Goal: Transaction & Acquisition: Purchase product/service

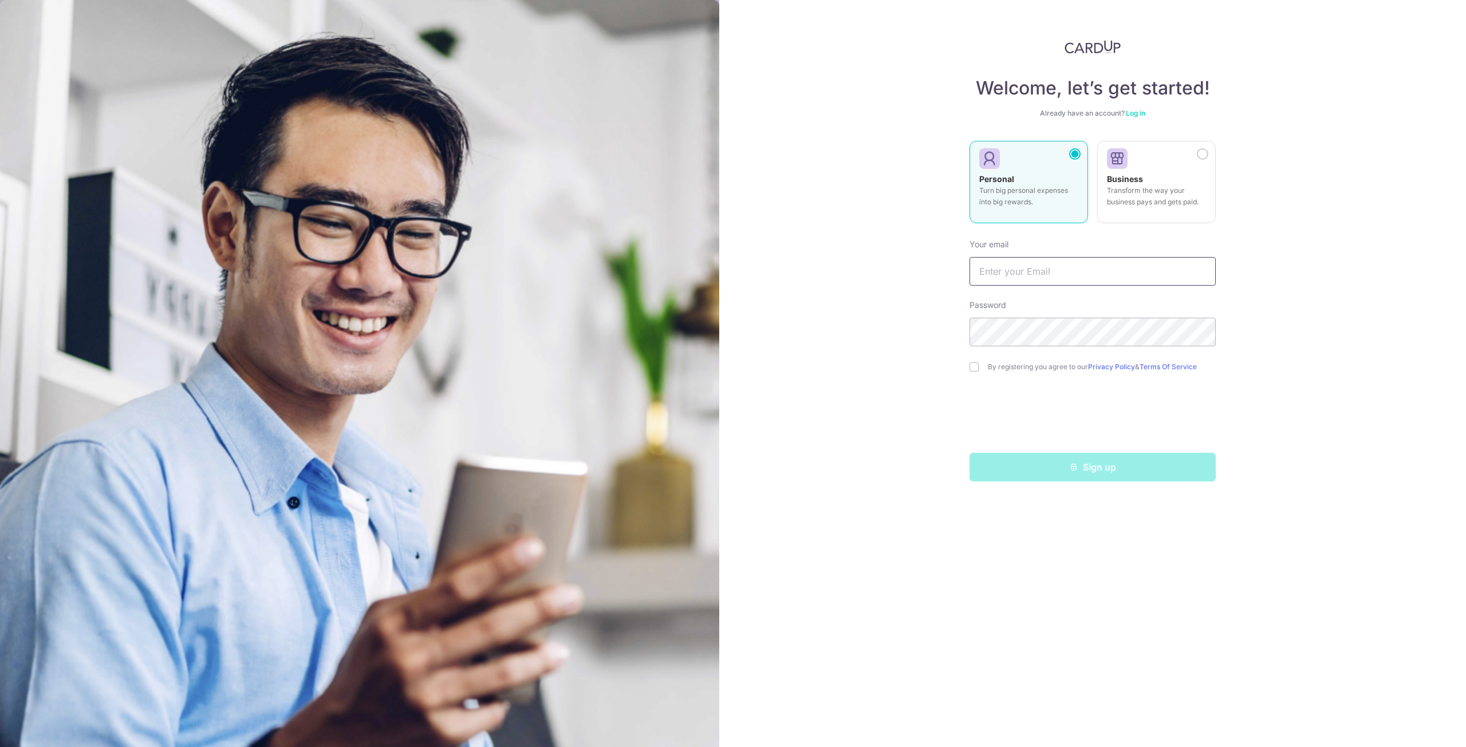
click at [1131, 272] on input "text" at bounding box center [1093, 271] width 246 height 29
click at [1253, 298] on div "Welcome, let’s get started! Already have an account? Log in Personal Turn big p…" at bounding box center [1092, 373] width 747 height 747
click at [1108, 273] on input "text" at bounding box center [1093, 271] width 246 height 29
type input "Kaivenzo@gmail.com"
click at [972, 364] on input "checkbox" at bounding box center [974, 367] width 9 height 9
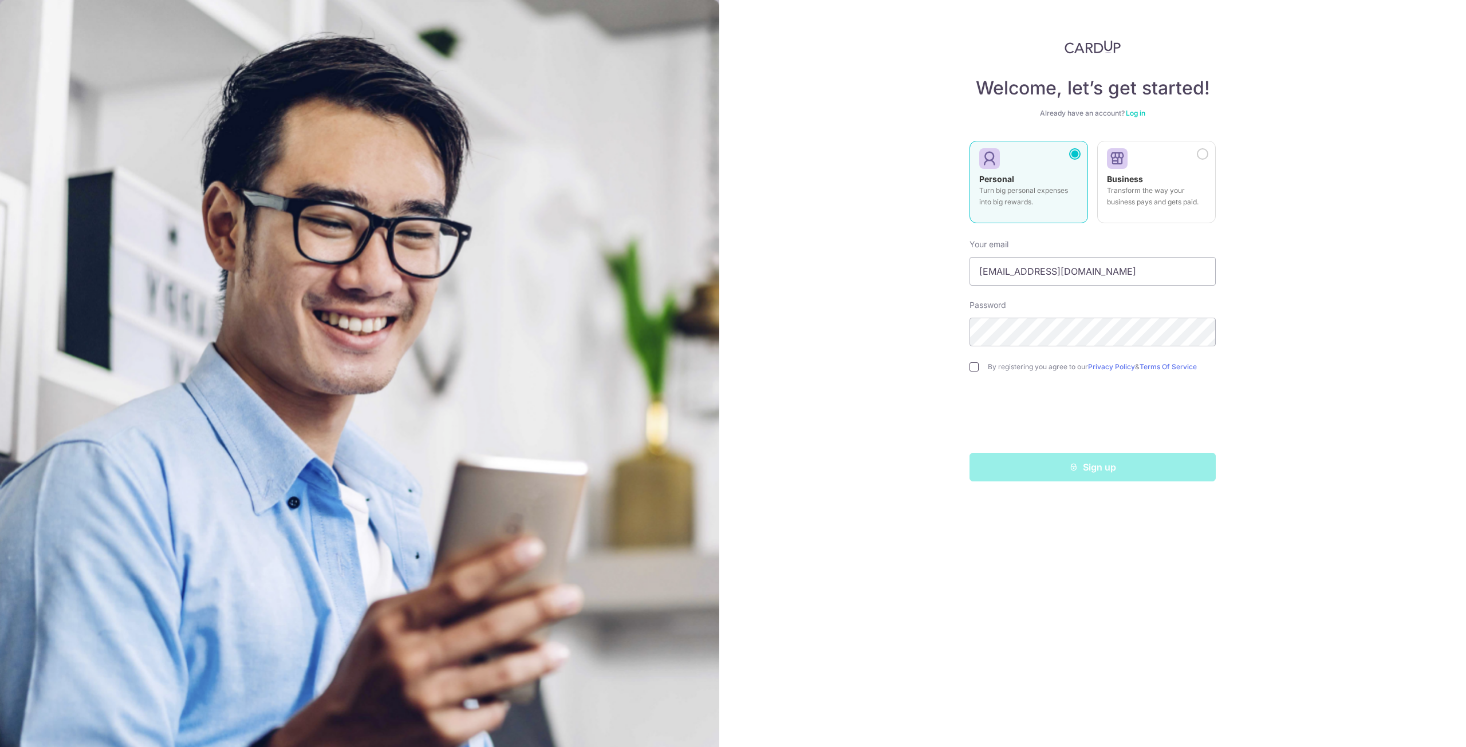
checkbox input "true"
click at [1097, 469] on button "Sign up" at bounding box center [1093, 467] width 246 height 29
click at [1113, 474] on div "Sign up" at bounding box center [1093, 467] width 260 height 29
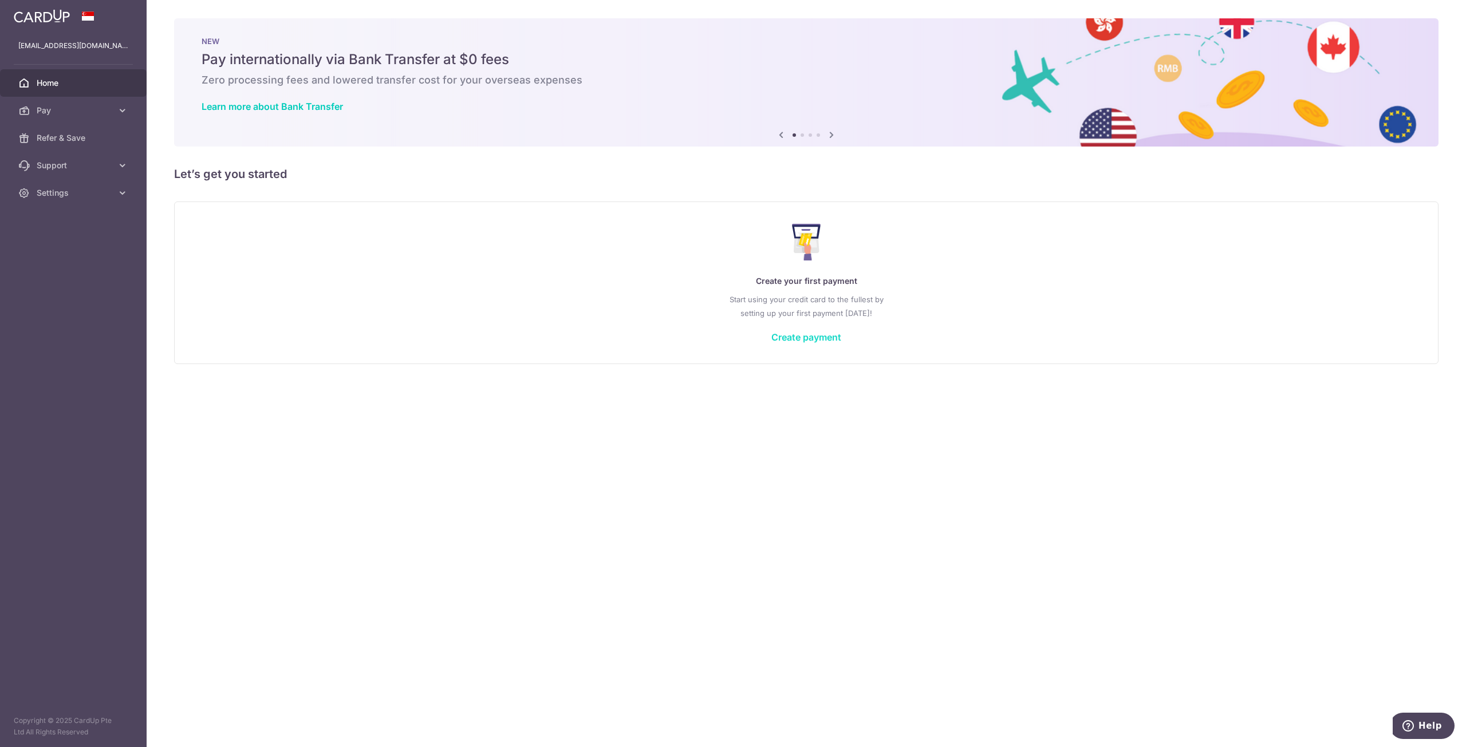
click at [827, 332] on link "Create payment" at bounding box center [806, 337] width 70 height 11
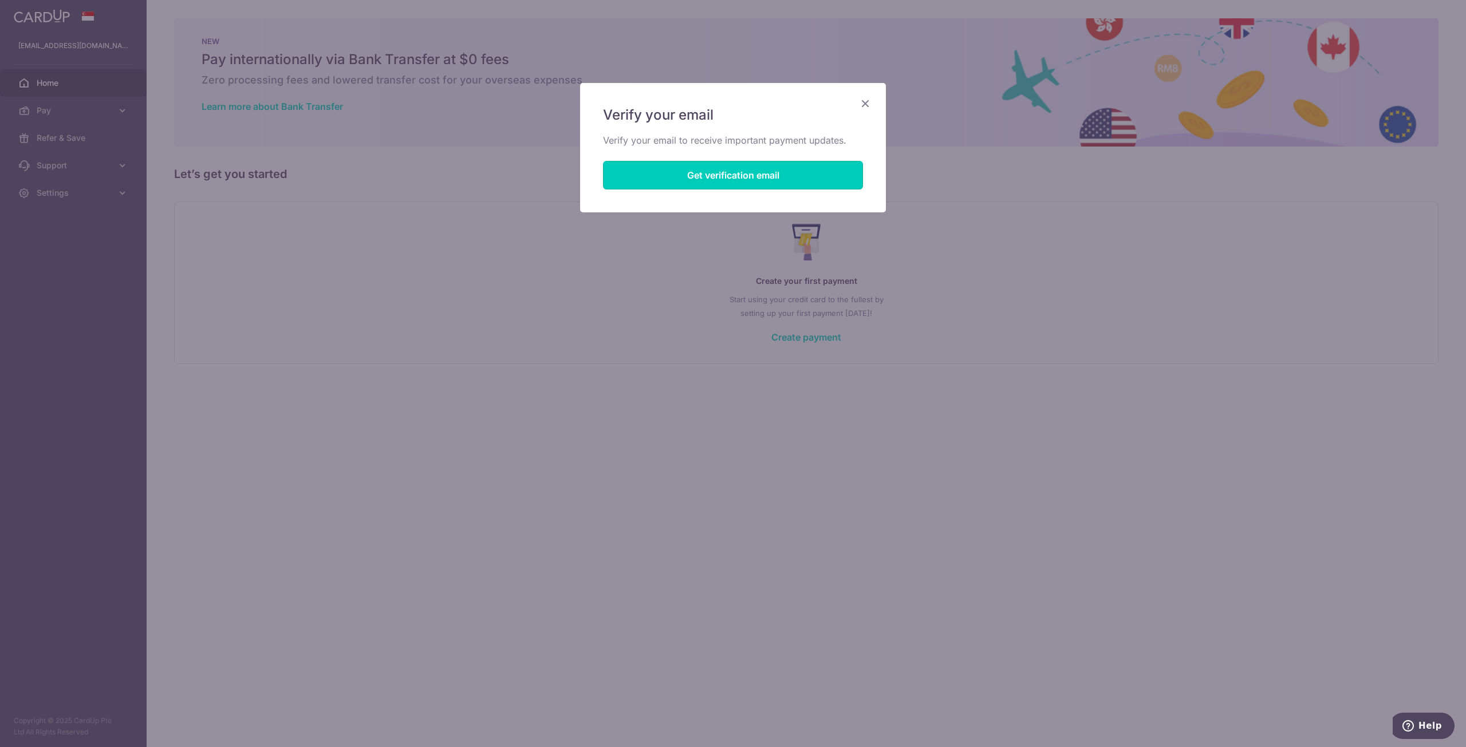
click at [795, 179] on button "Get verification email" at bounding box center [733, 175] width 260 height 29
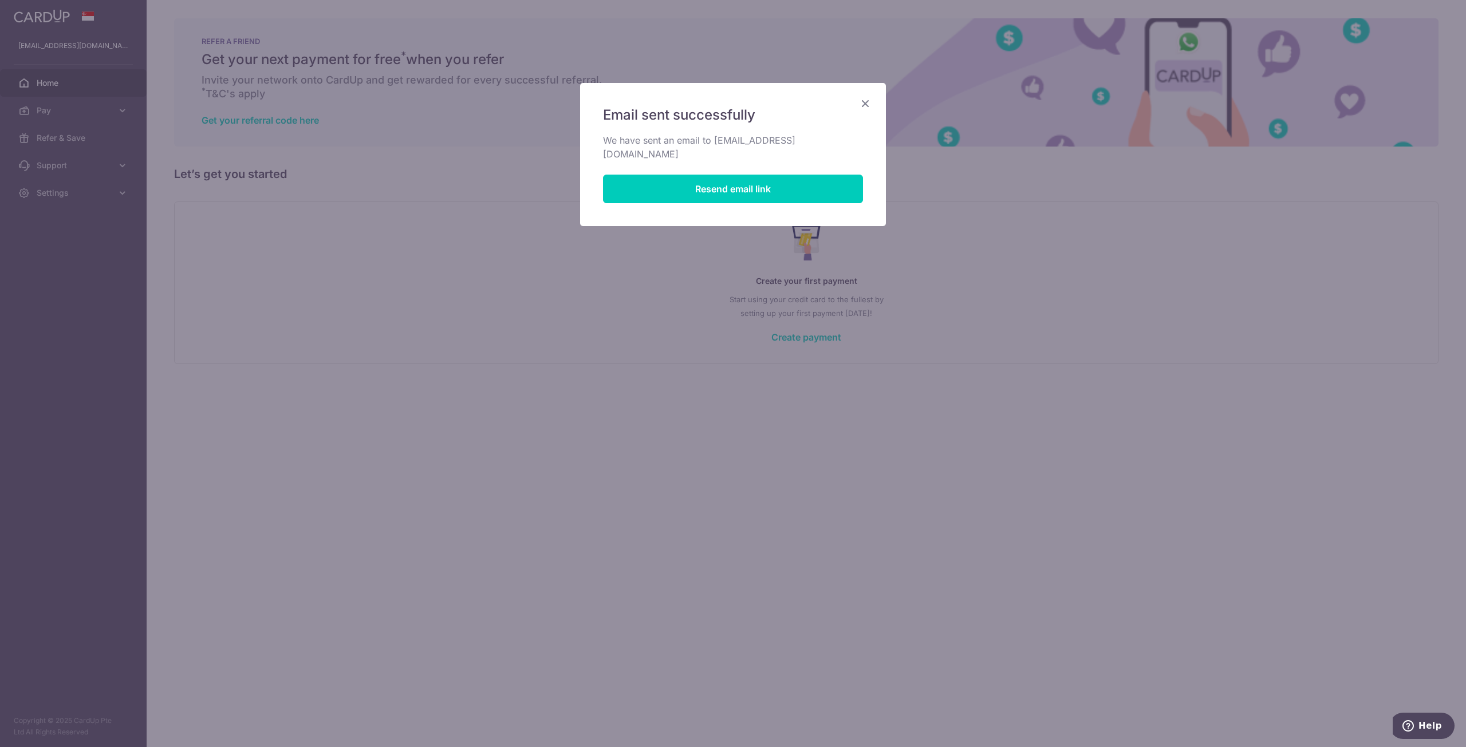
click at [864, 103] on icon "Close" at bounding box center [865, 103] width 14 height 14
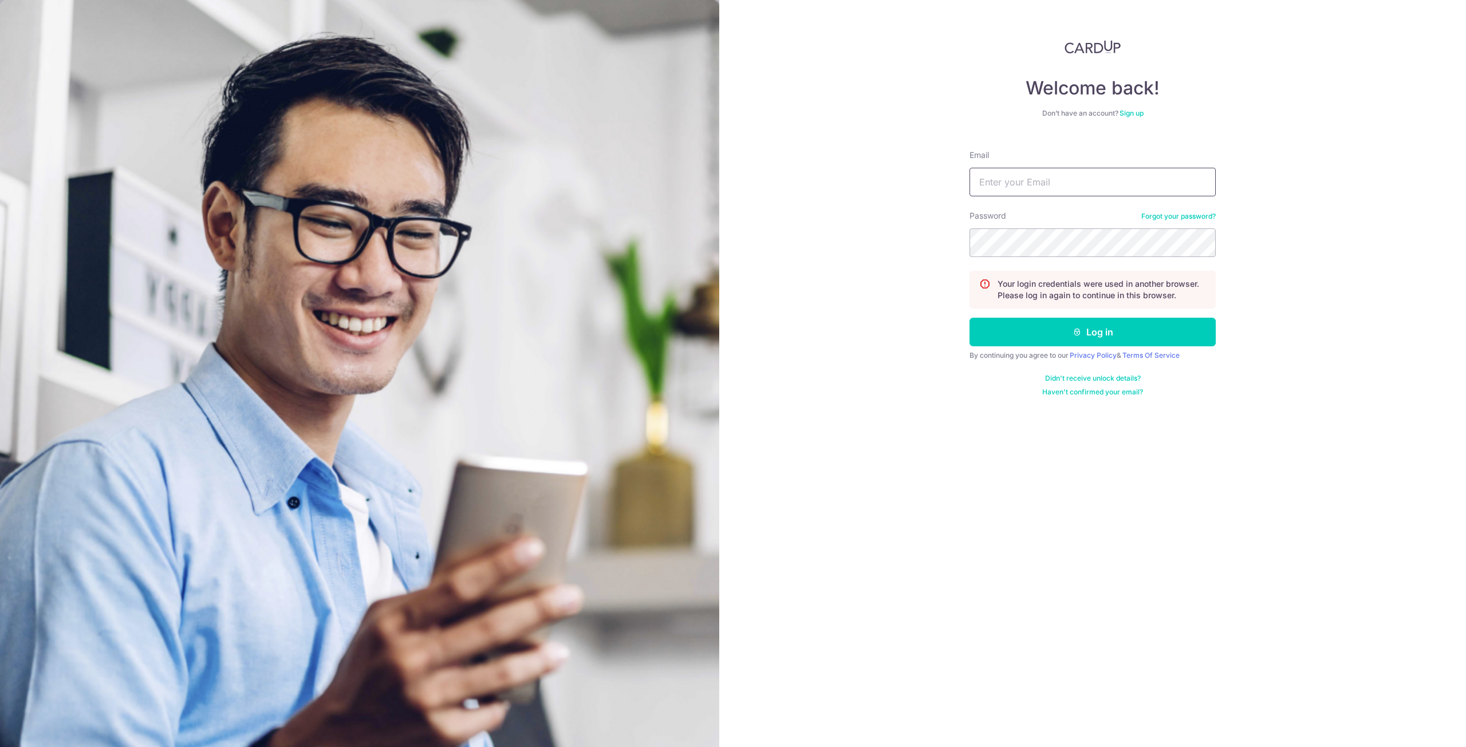
click at [1114, 183] on input "Email" at bounding box center [1093, 182] width 246 height 29
type input "[EMAIL_ADDRESS][DOMAIN_NAME]"
click at [1058, 327] on button "Log in" at bounding box center [1093, 332] width 246 height 29
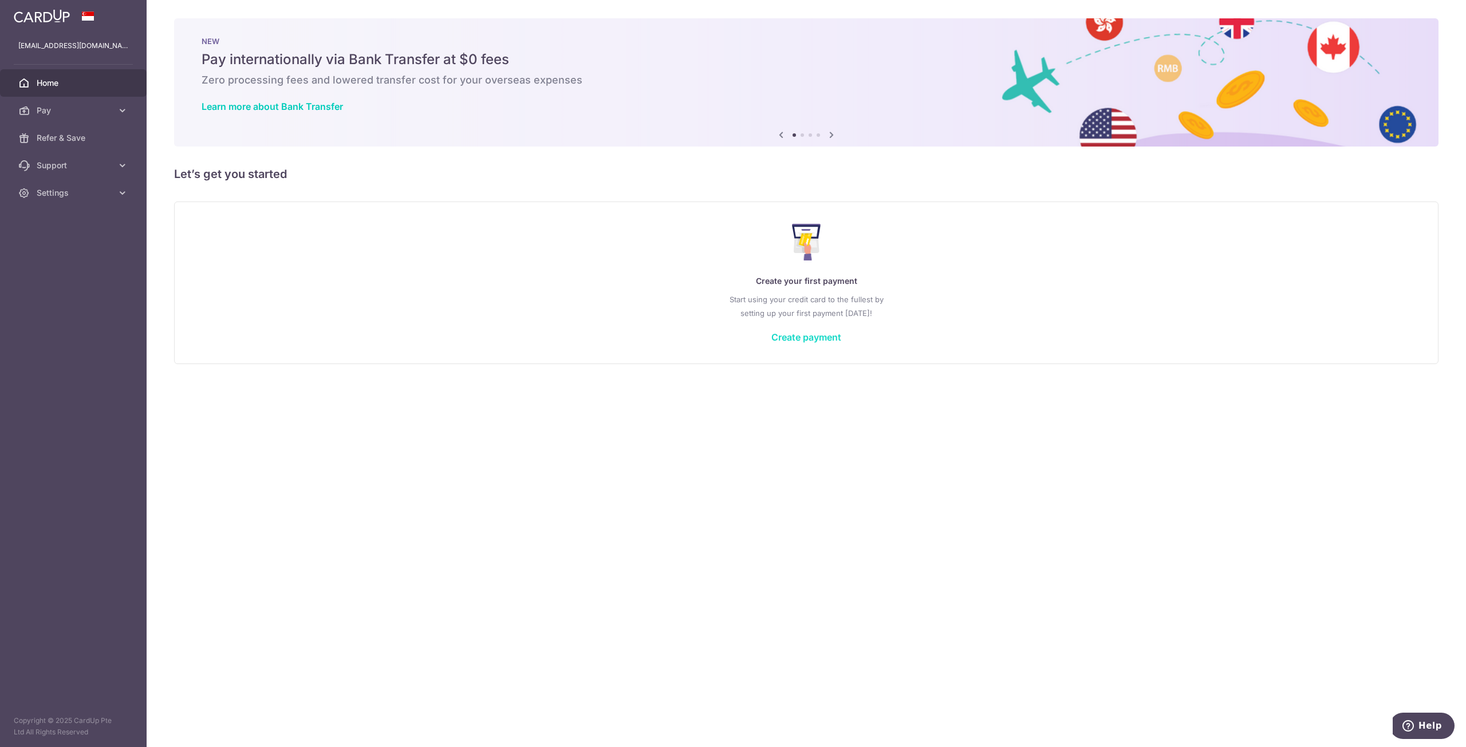
click at [783, 338] on link "Create payment" at bounding box center [806, 337] width 70 height 11
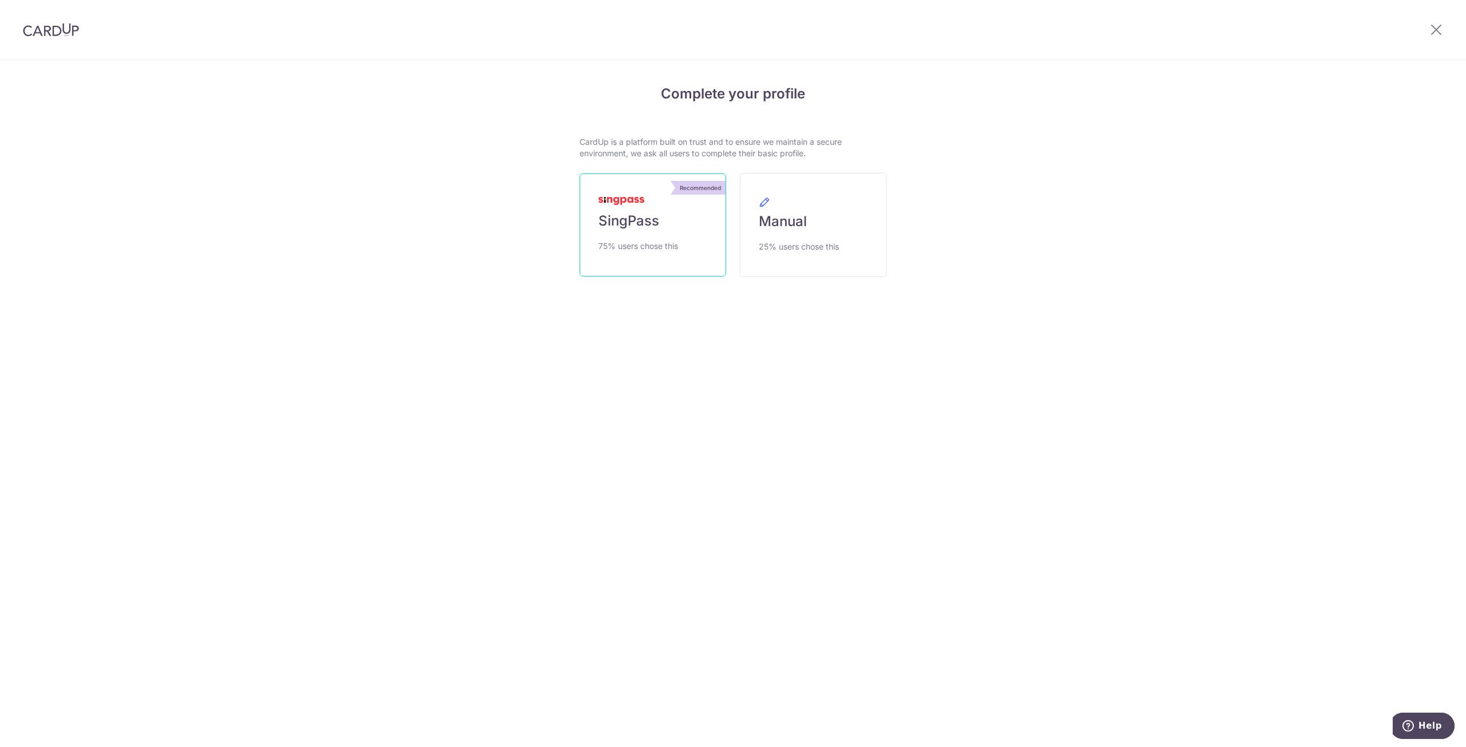
click at [702, 250] on link "Recommended SingPass 75% users chose this" at bounding box center [653, 225] width 147 height 103
click at [822, 207] on link "Manual 25% users chose this" at bounding box center [813, 225] width 147 height 104
click at [737, 219] on div "Recommended SingPass 75% users chose this Manual 25% users chose this" at bounding box center [733, 225] width 321 height 104
click at [695, 219] on link "Recommended SingPass 75% users chose this" at bounding box center [653, 225] width 147 height 103
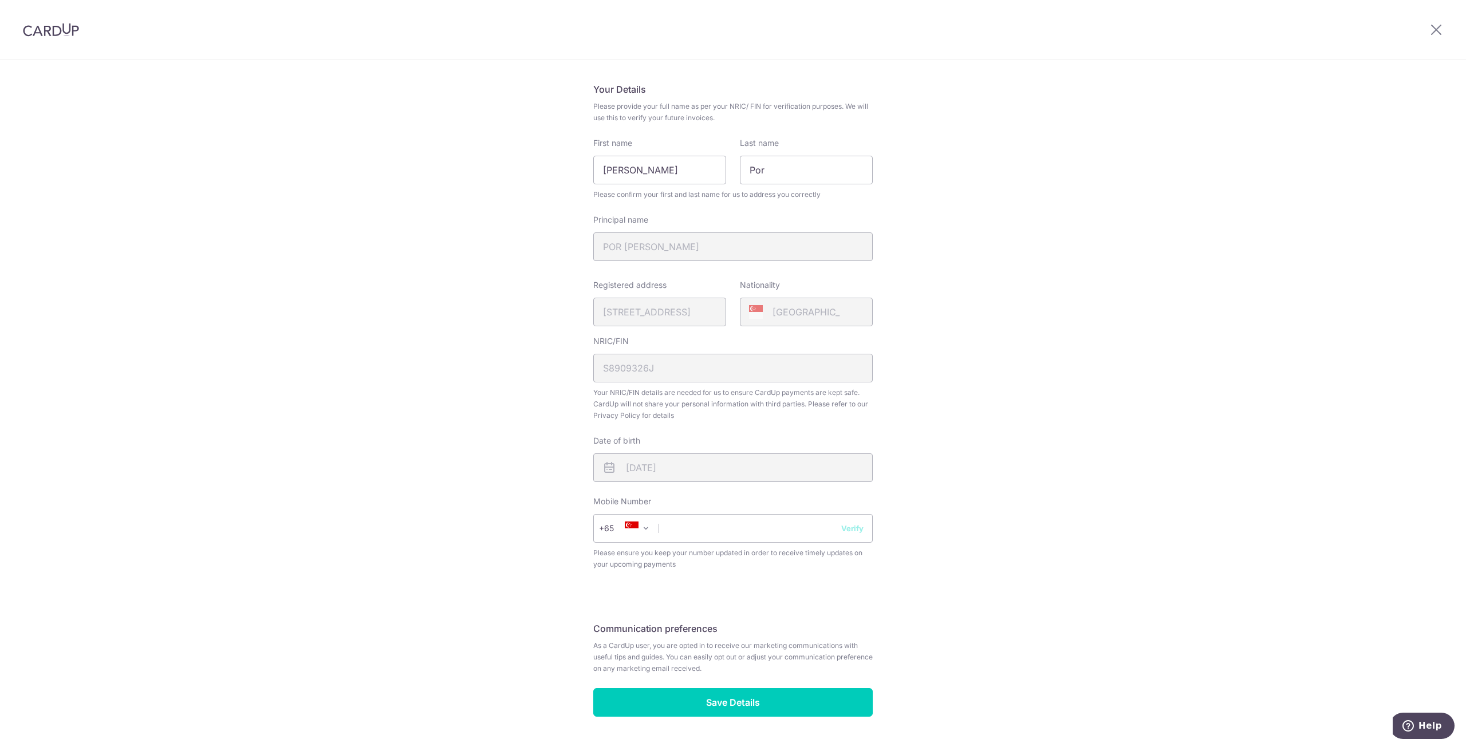
scroll to position [101, 0]
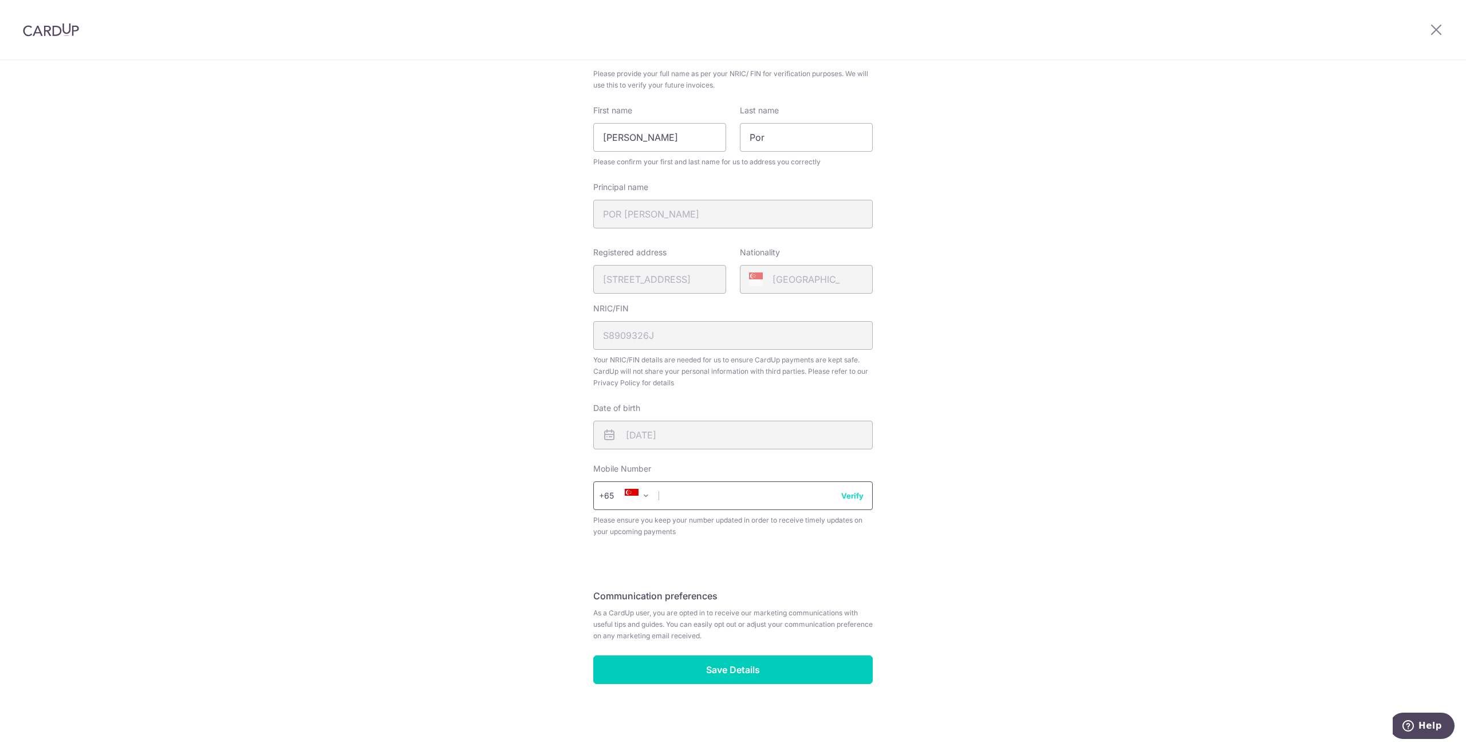
click at [696, 499] on input "text" at bounding box center [732, 496] width 279 height 29
type input "88585085"
click at [848, 499] on button "Verify" at bounding box center [852, 495] width 22 height 11
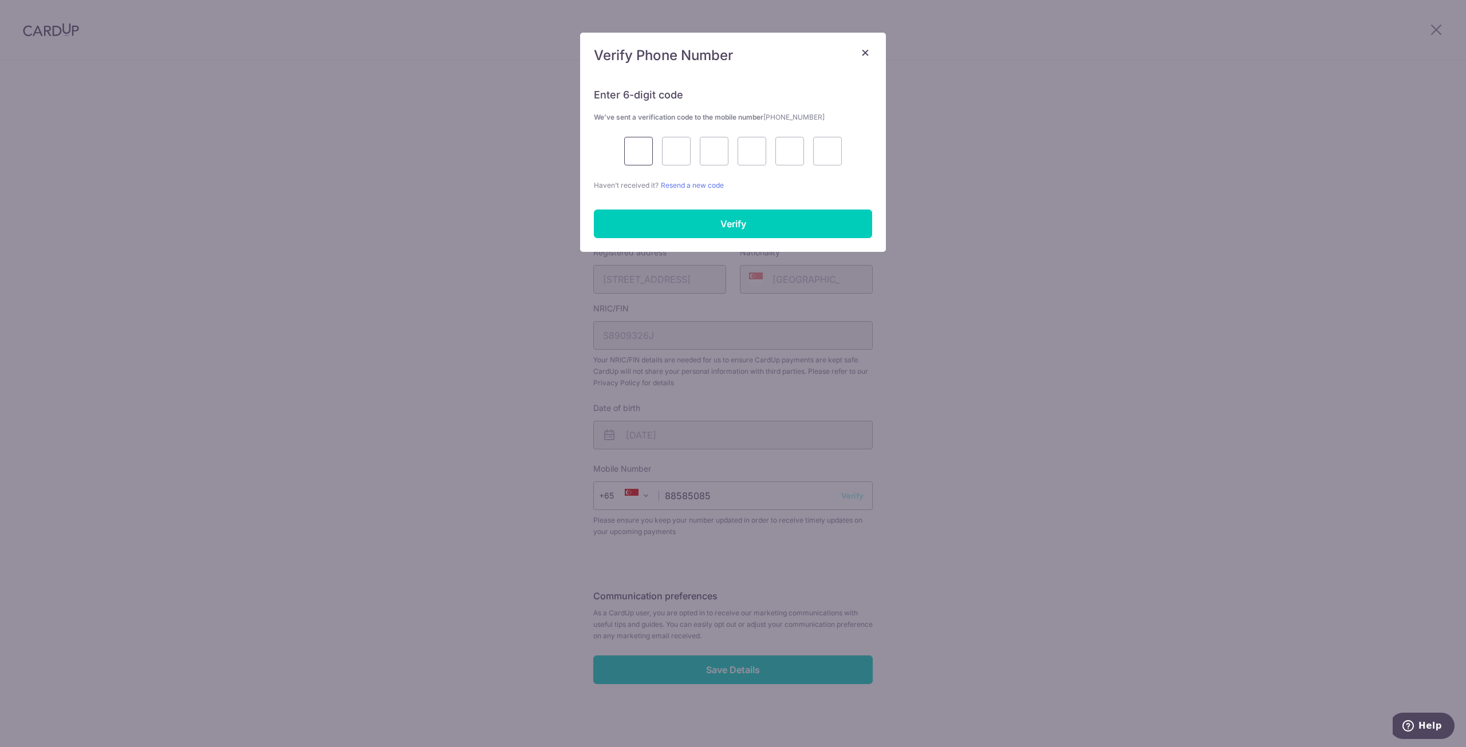
click at [641, 154] on input "text" at bounding box center [638, 151] width 29 height 29
type input "9"
type input "4"
type input "5"
type input "9"
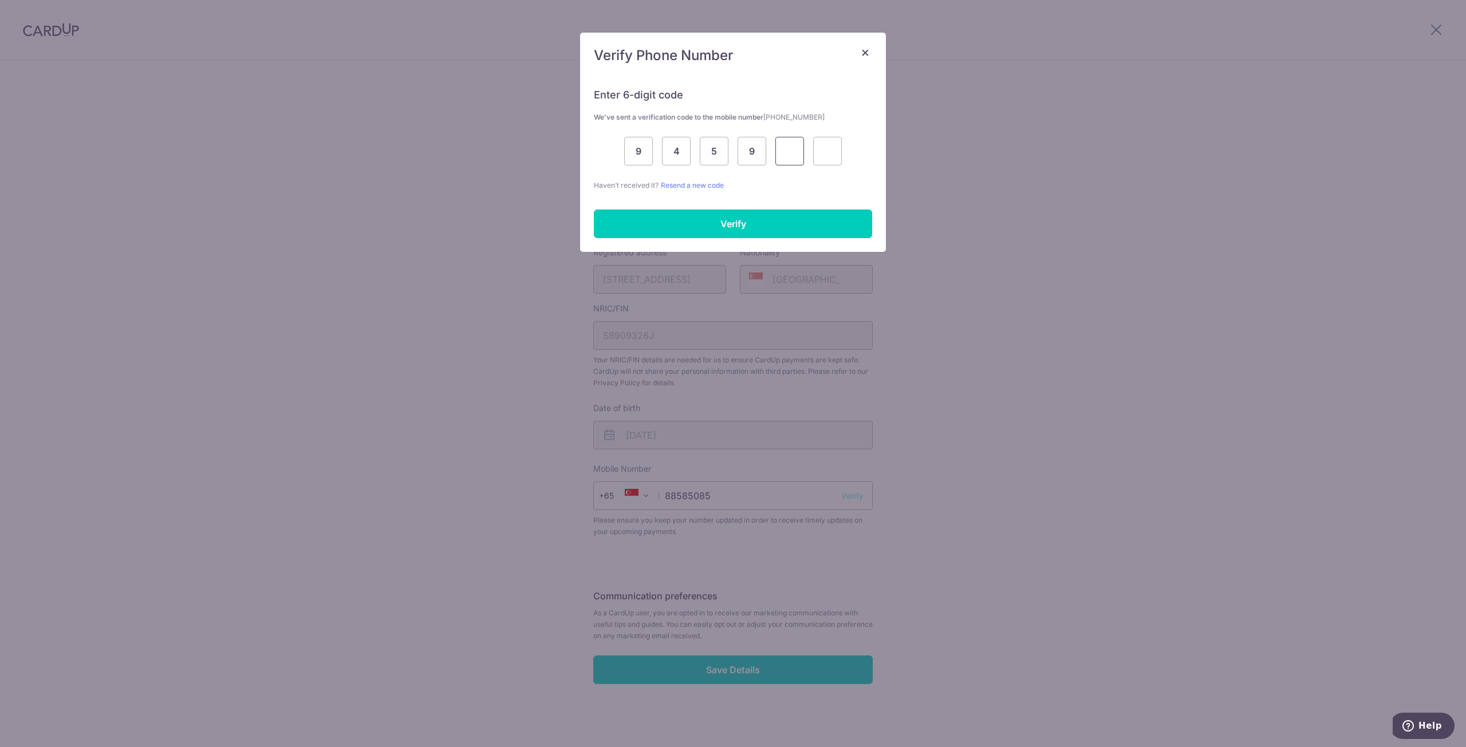
type input "4"
type input "9"
click at [720, 235] on input "Verify" at bounding box center [733, 224] width 278 height 29
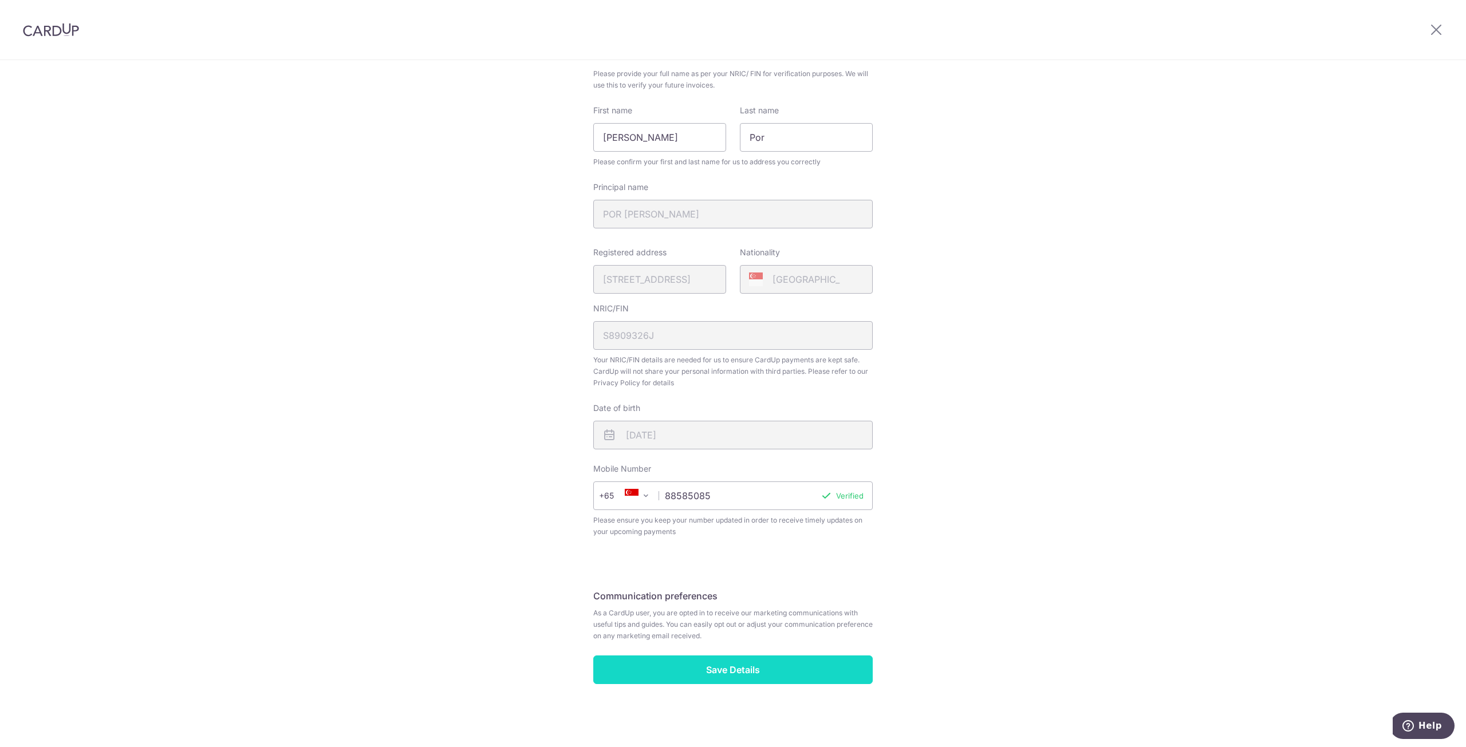
click at [757, 666] on input "Save Details" at bounding box center [732, 670] width 279 height 29
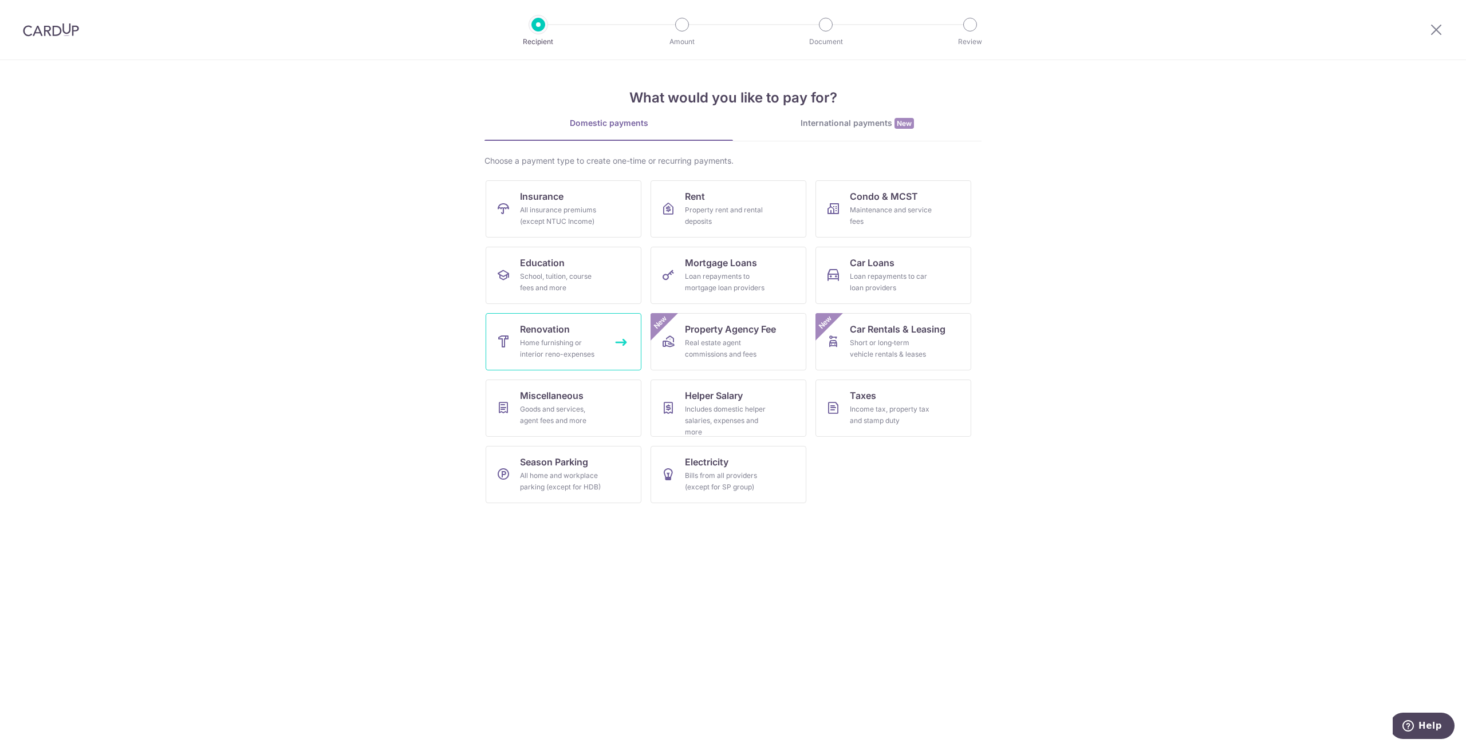
click at [573, 339] on div "Home furnishing or interior reno-expenses" at bounding box center [561, 348] width 82 height 23
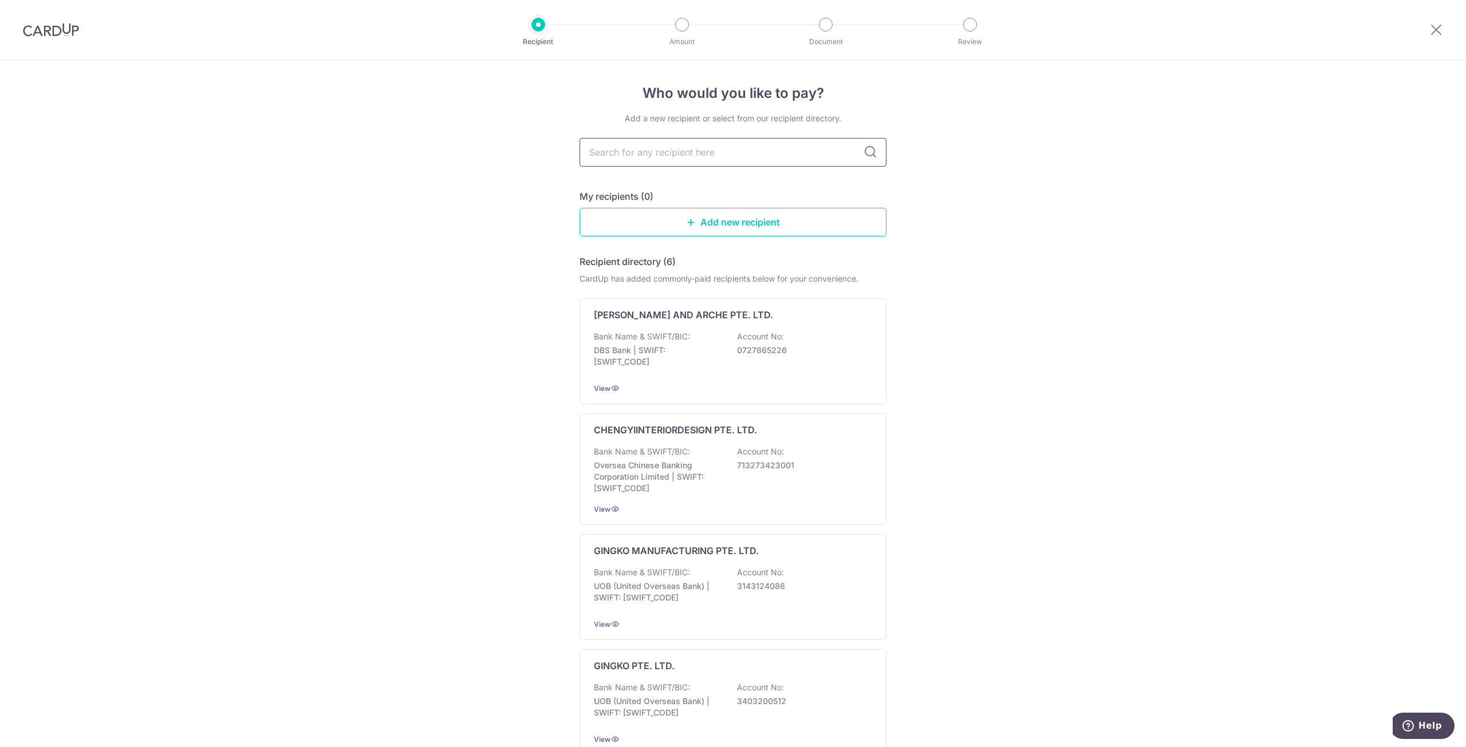
click at [755, 145] on input "text" at bounding box center [733, 152] width 307 height 29
type input "sky"
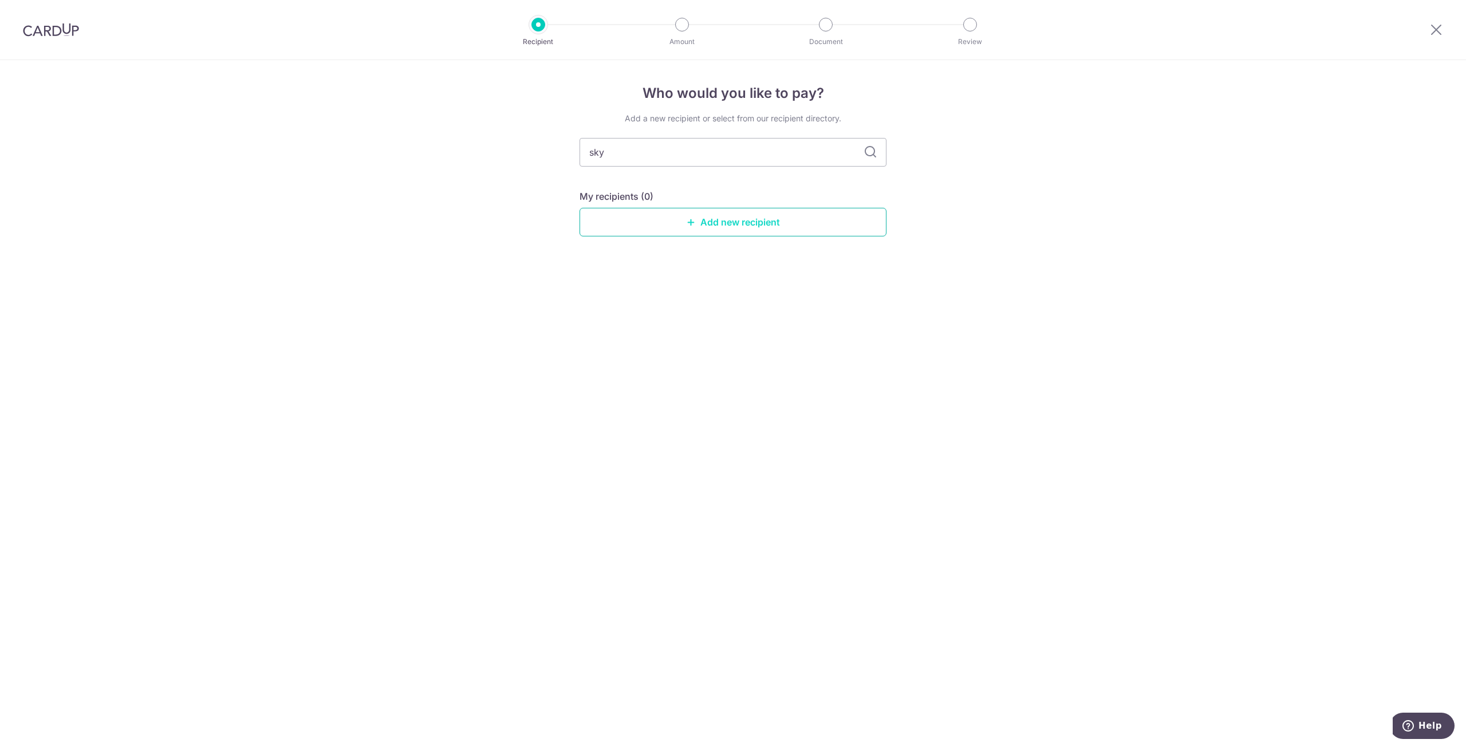
drag, startPoint x: 786, startPoint y: 220, endPoint x: 791, endPoint y: 219, distance: 5.8
click at [786, 220] on link "Add new recipient" at bounding box center [733, 222] width 307 height 29
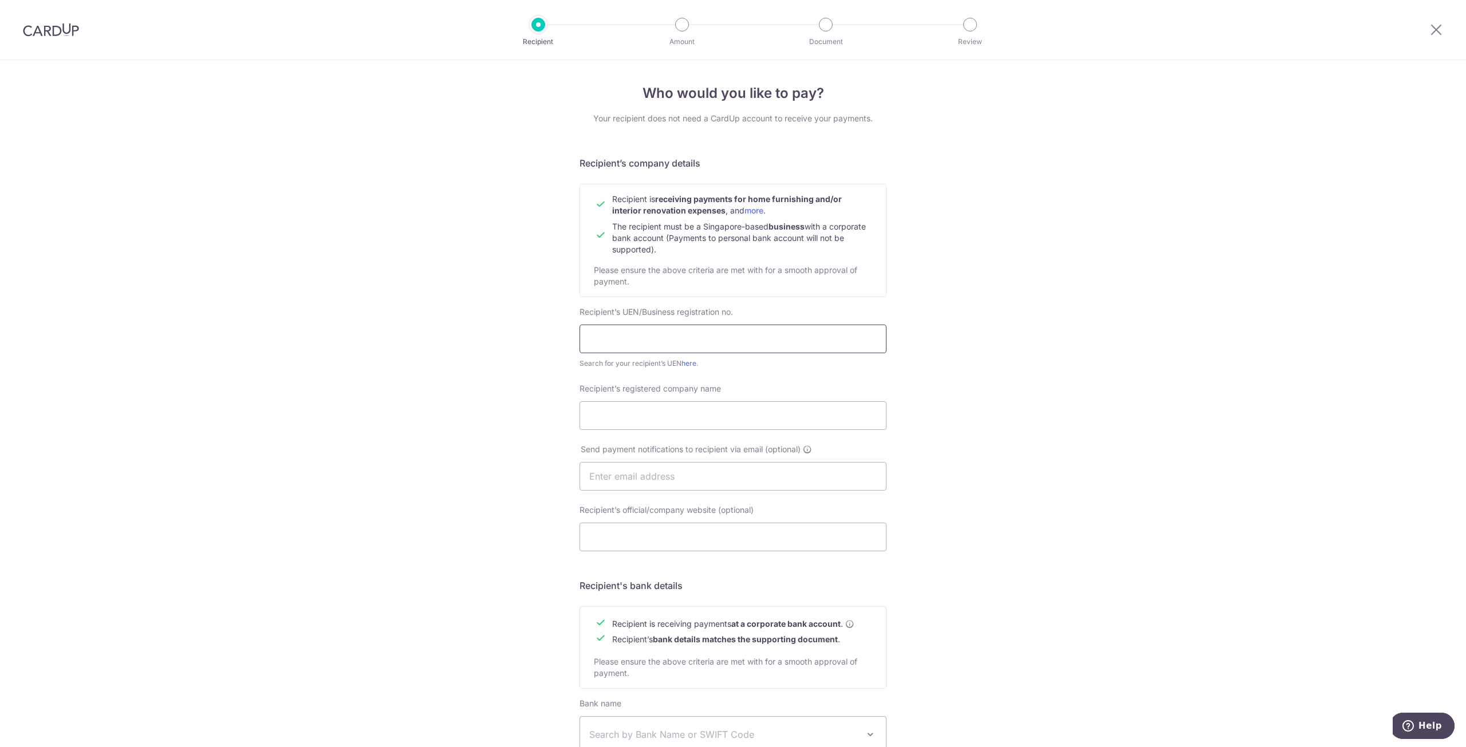
click at [778, 332] on input "text" at bounding box center [733, 339] width 307 height 29
type input "201708288W"
click at [738, 414] on input "Recipient’s registered company name" at bounding box center [733, 415] width 307 height 29
click at [619, 419] on input "Recipient’s registered company name" at bounding box center [733, 415] width 307 height 29
paste input "SkyGrilles Pte Ltd"
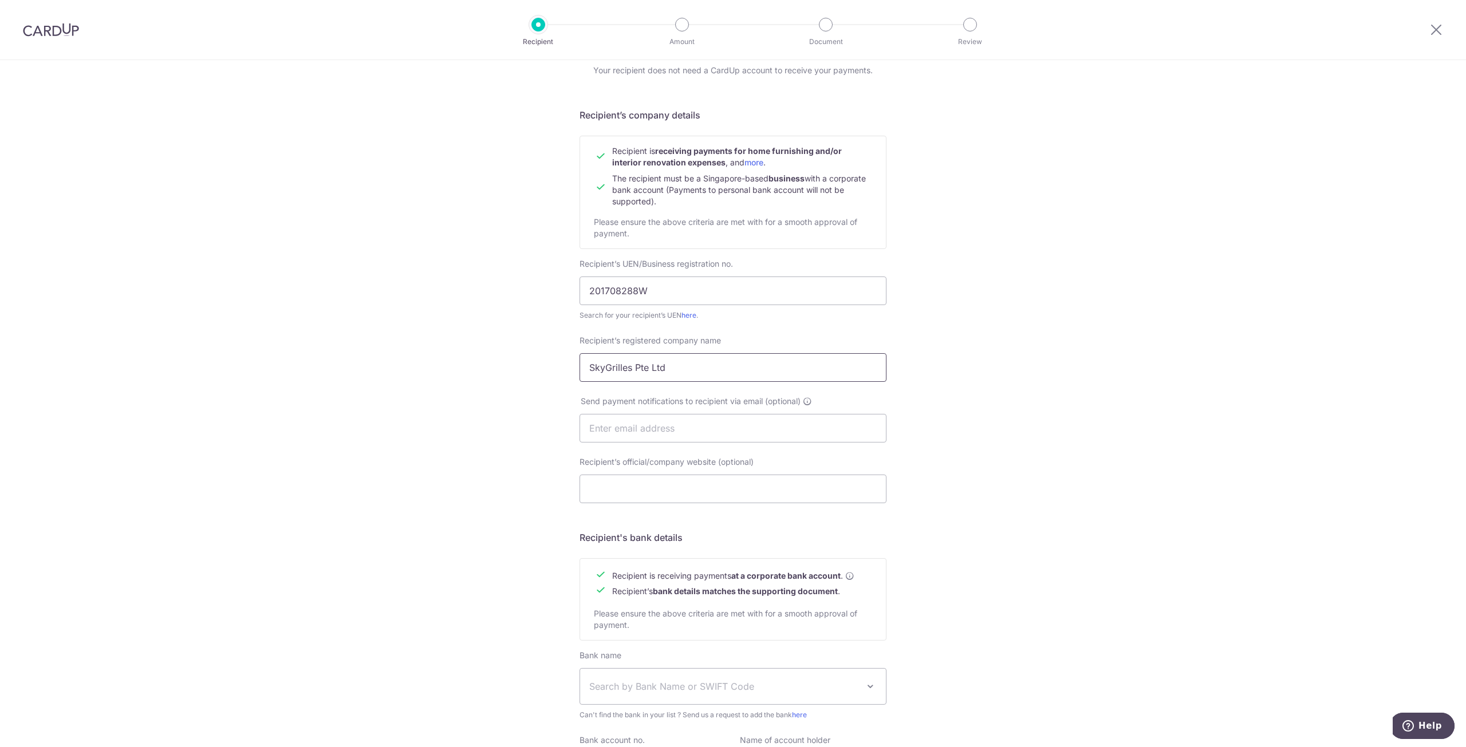
scroll to position [115, 0]
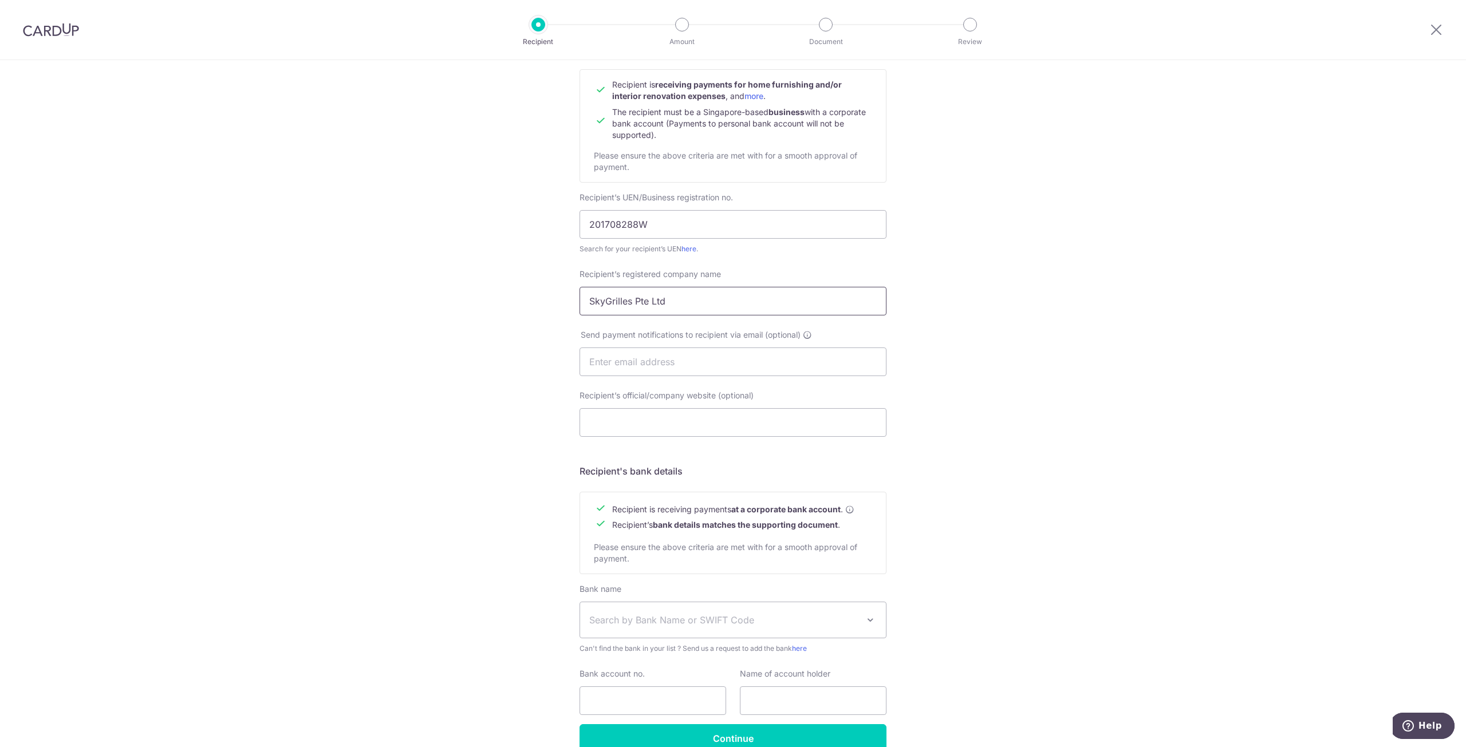
type input "SkyGrilles Pte Ltd"
click at [633, 423] on input "Recipient’s official/company website (optional)" at bounding box center [733, 422] width 307 height 29
paste input "https://skygrilles.com/"
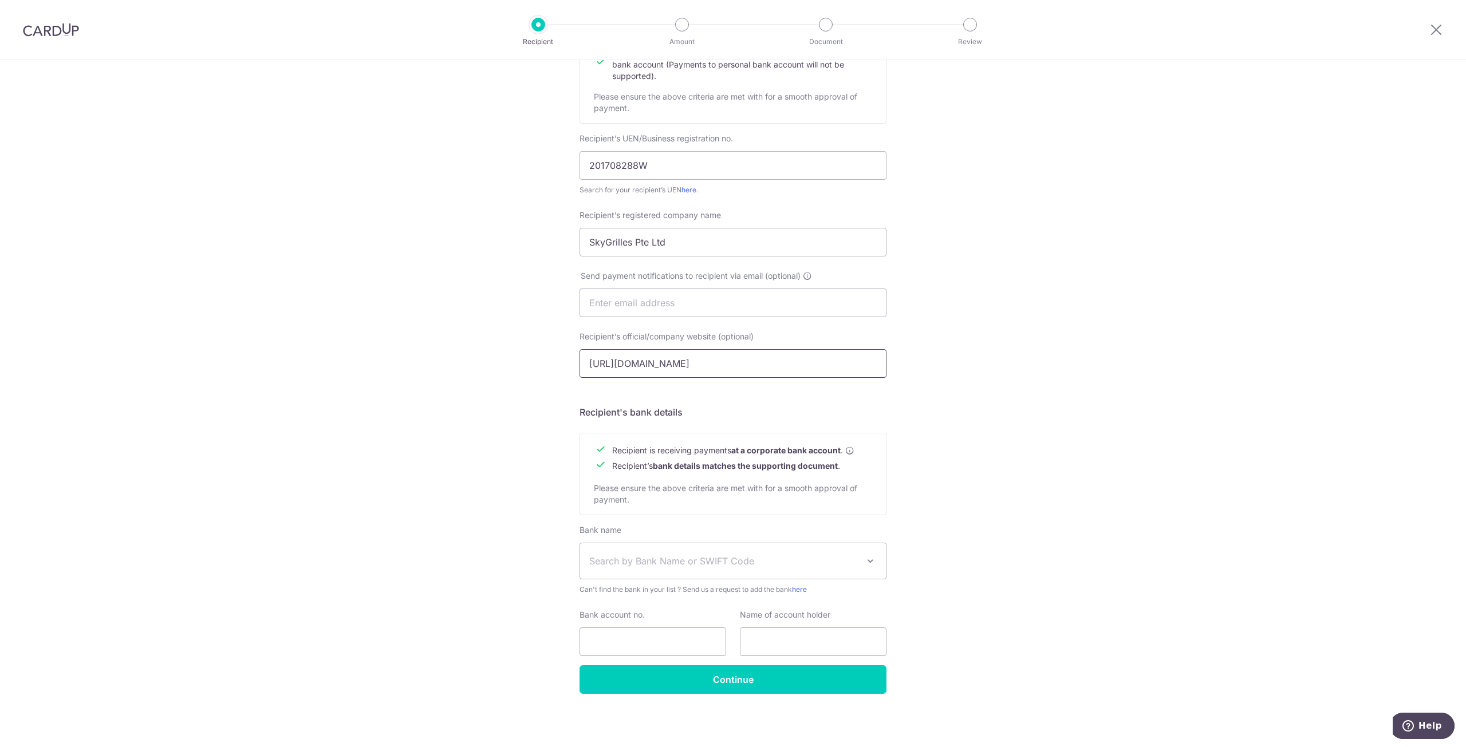
scroll to position [174, 0]
type input "https://skygrilles.com/"
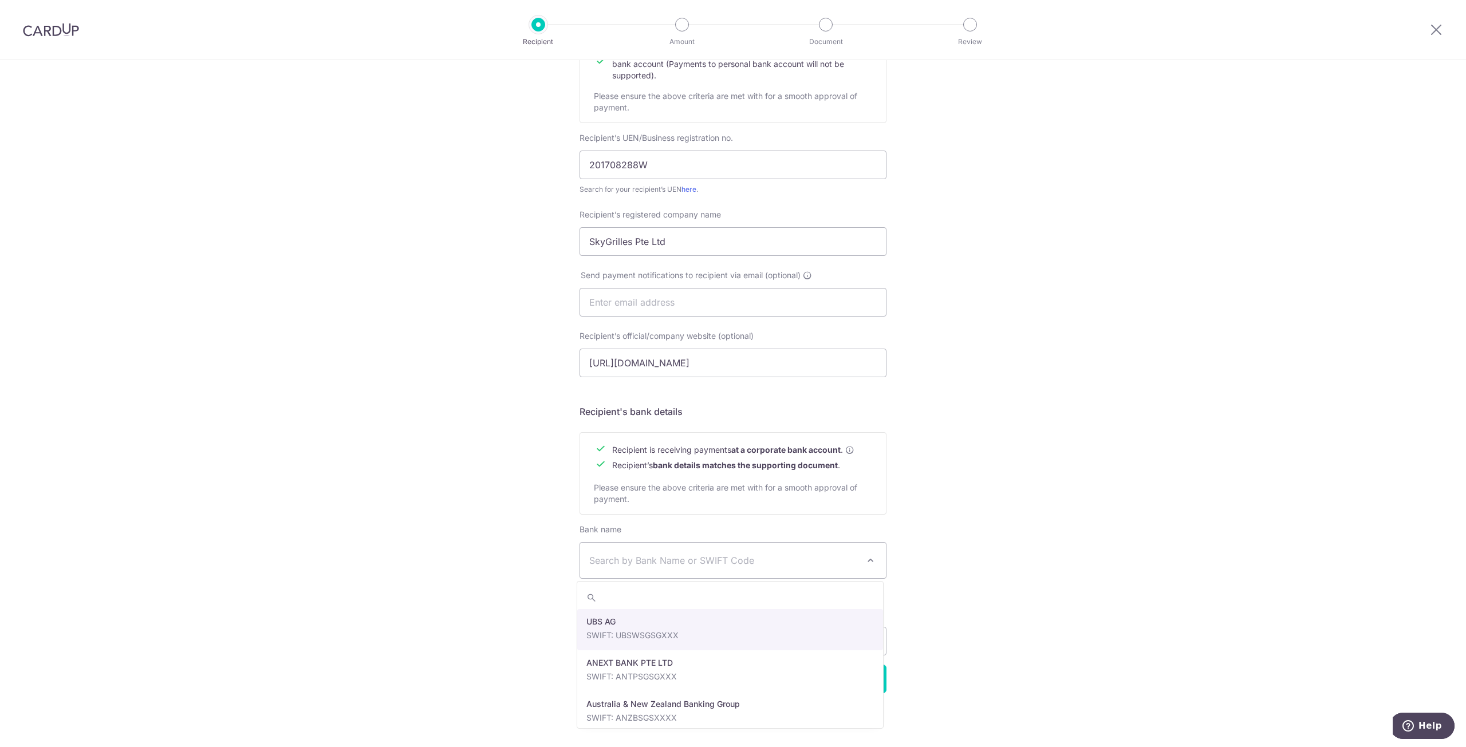
click at [759, 566] on span "Search by Bank Name or SWIFT Code" at bounding box center [723, 561] width 269 height 14
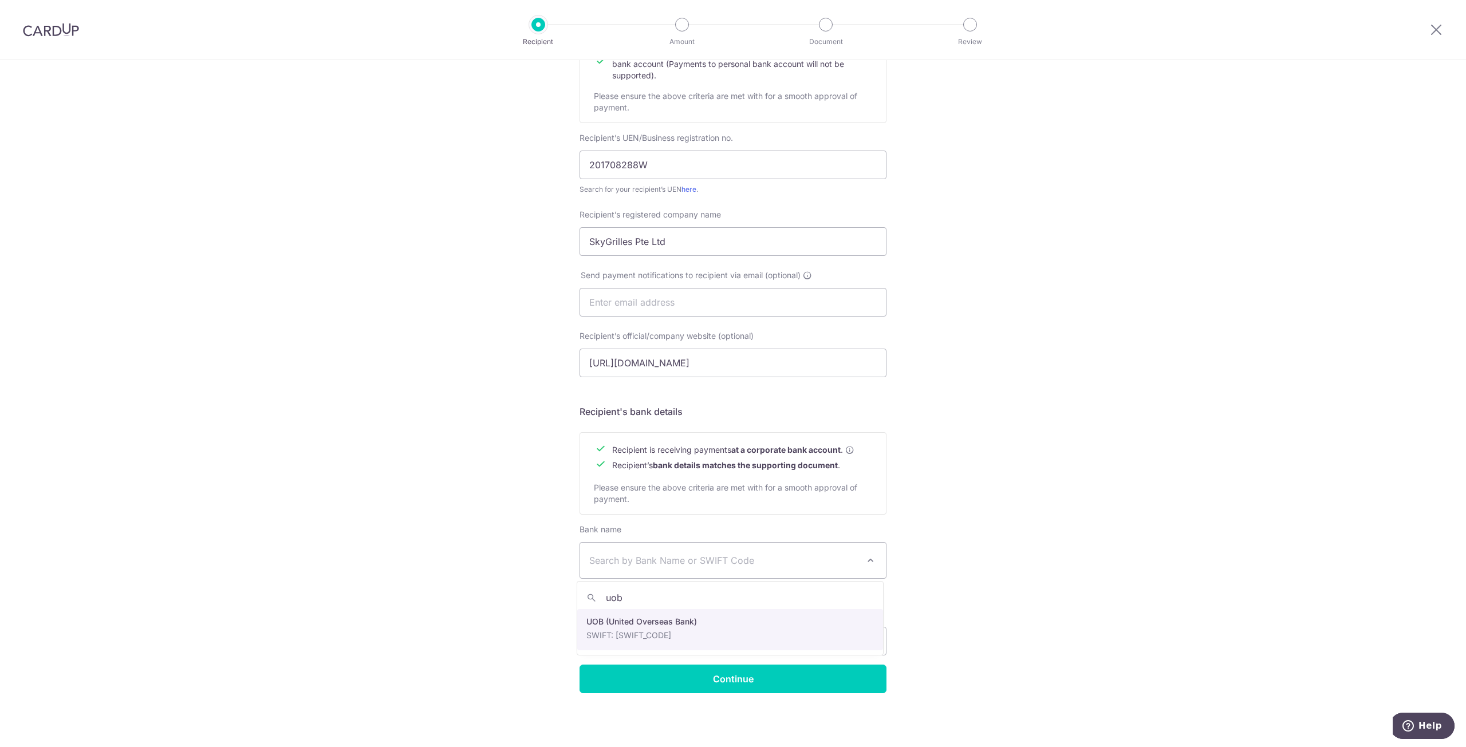
type input "uob"
select select "18"
click at [669, 648] on input "Bank account no." at bounding box center [653, 641] width 147 height 29
type input "3103071974"
click at [778, 639] on input "text" at bounding box center [813, 641] width 147 height 29
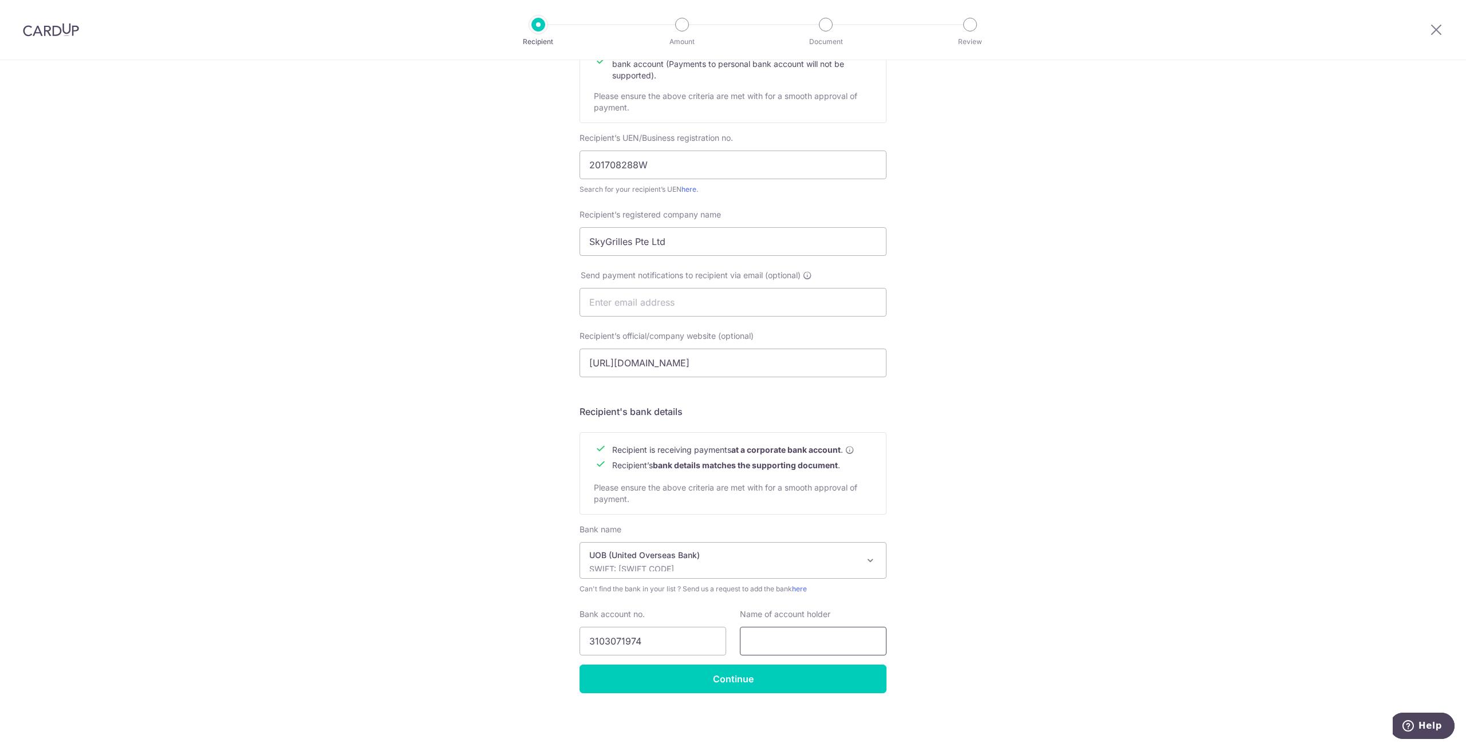
paste input "https://skygrilles.com/"
drag, startPoint x: 683, startPoint y: 241, endPoint x: 483, endPoint y: 233, distance: 200.0
click at [483, 233] on div "Who would you like to pay? Your recipient does not need a CardUp account to rec…" at bounding box center [733, 316] width 1466 height 861
drag, startPoint x: 861, startPoint y: 647, endPoint x: 698, endPoint y: 648, distance: 163.2
click at [698, 647] on div "Bank account no. 3103071974 Name of account holder https://skygrilles.com/" at bounding box center [733, 632] width 321 height 47
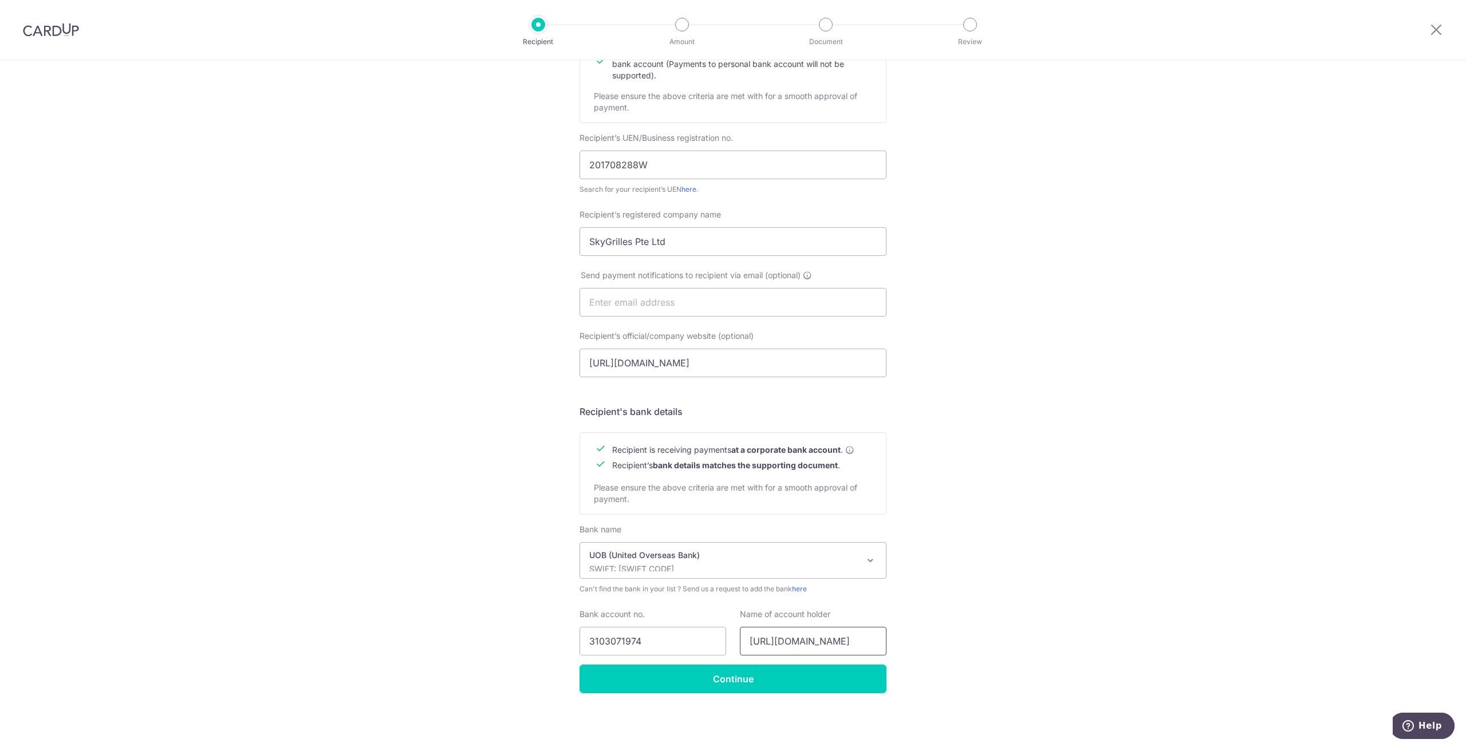
paste input "SkyGrilles Pte Ltd"
type input "SkyGrilles Pte Ltd"
click at [745, 685] on input "Continue" at bounding box center [733, 679] width 307 height 29
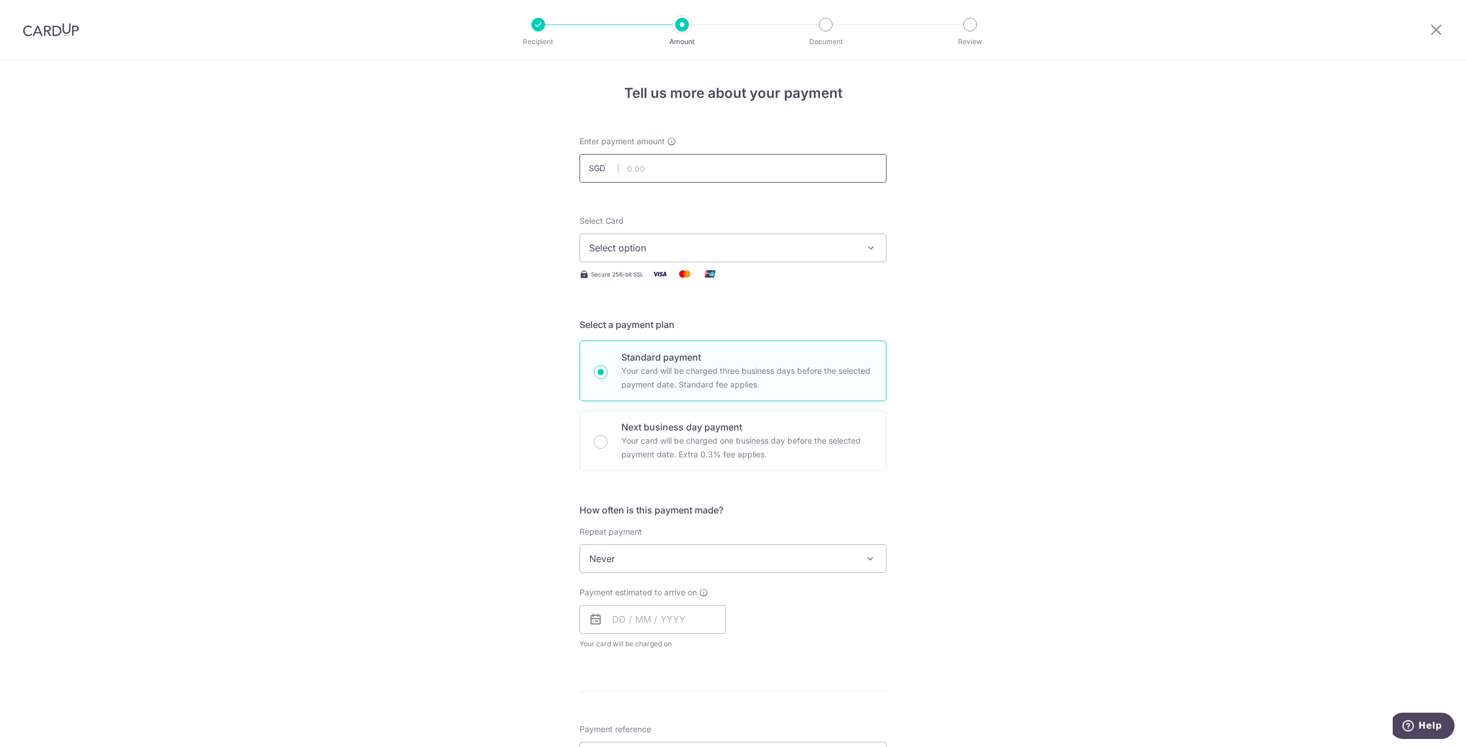
click at [657, 161] on input "text" at bounding box center [733, 168] width 307 height 29
type input "192.00"
click at [696, 258] on button "Select option" at bounding box center [733, 248] width 307 height 29
click at [698, 277] on span "Add credit card" at bounding box center [743, 279] width 267 height 11
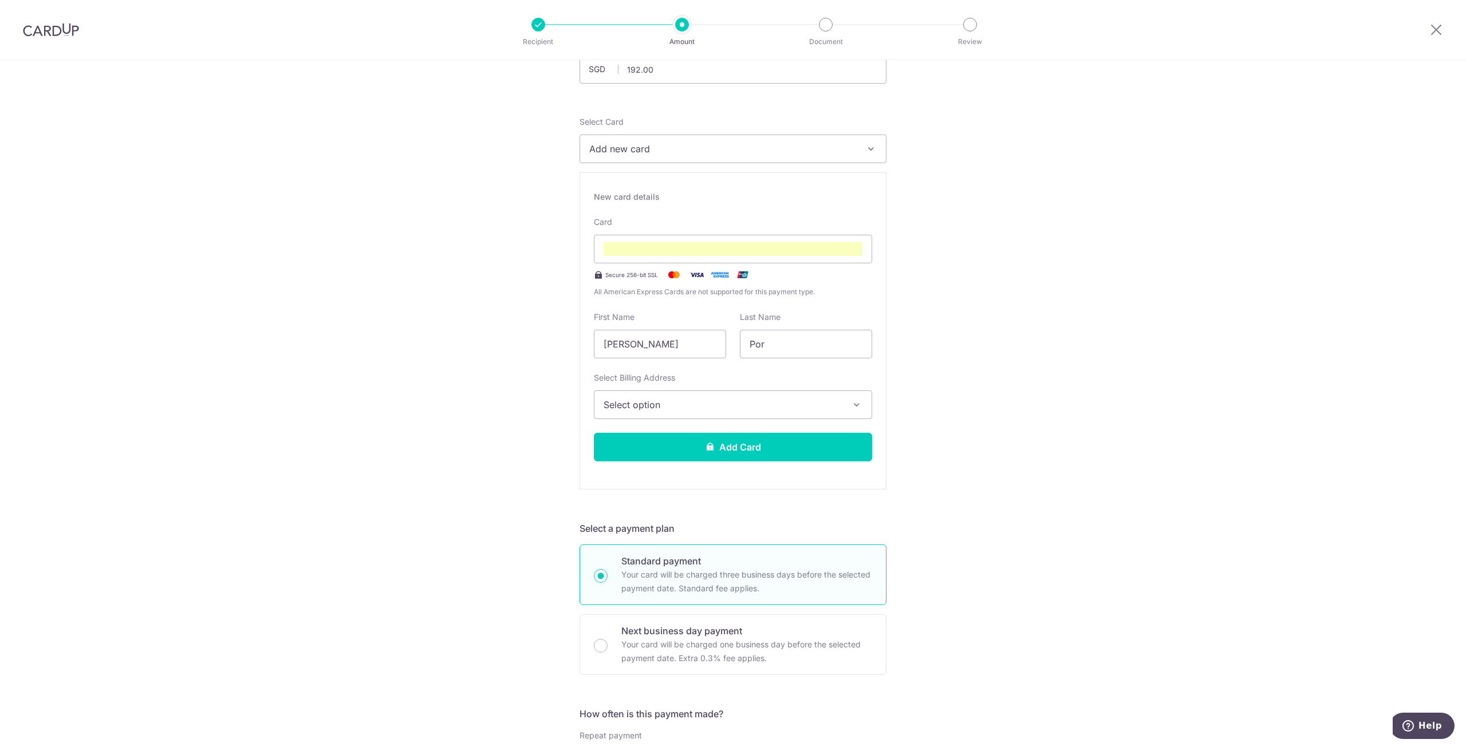
scroll to position [115, 0]
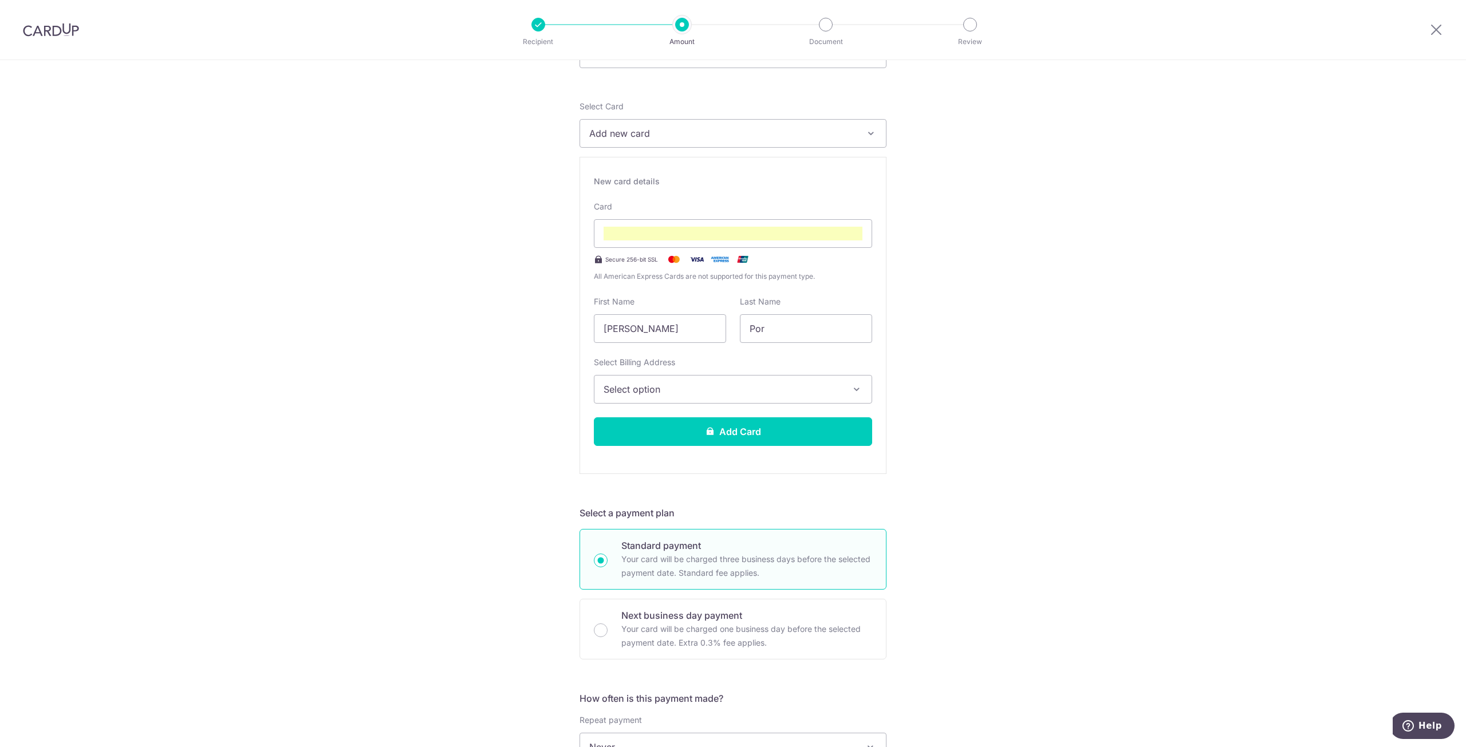
click at [837, 381] on button "Select option" at bounding box center [733, 389] width 278 height 29
click at [727, 418] on span "Add Billing Address" at bounding box center [743, 421] width 238 height 11
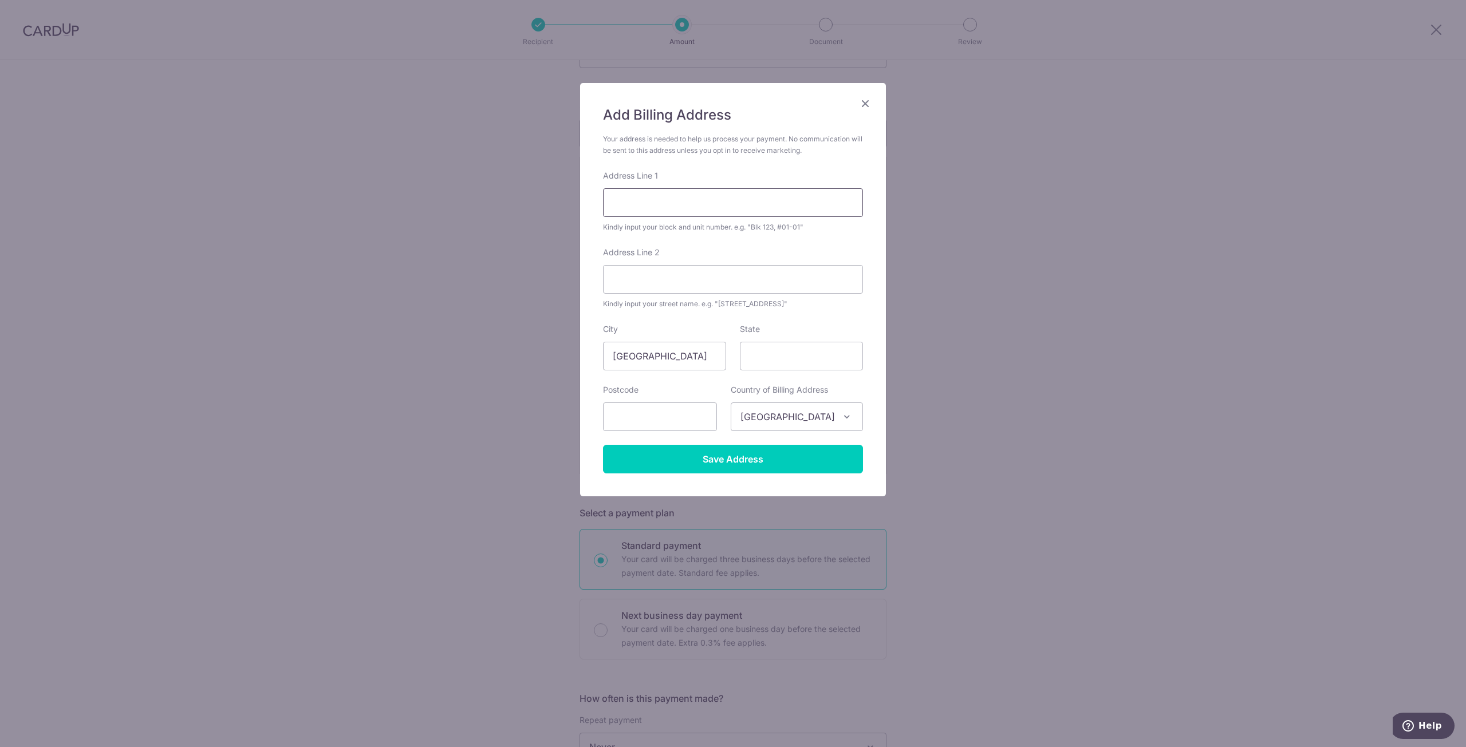
click at [635, 210] on input "Address Line 1" at bounding box center [733, 202] width 260 height 29
type input "[STREET_ADDRESS]"
type input "02-03"
type input "424326"
click at [806, 456] on input "Save Address" at bounding box center [733, 459] width 260 height 29
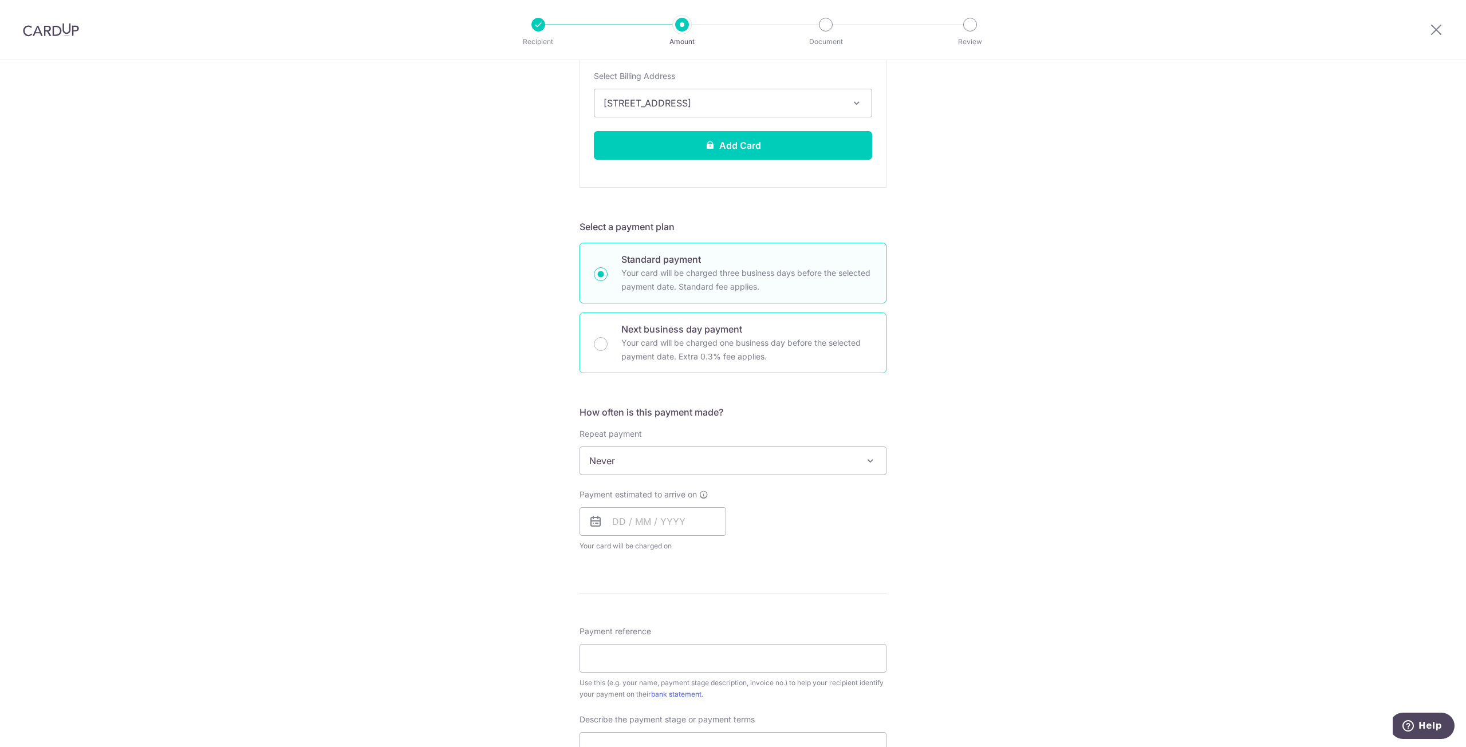
click at [720, 341] on p "Your card will be charged one business day before the selected payment date. Ex…" at bounding box center [746, 349] width 251 height 27
click at [608, 341] on input "Next business day payment Your card will be charged one business day before the…" at bounding box center [601, 344] width 14 height 14
radio input "false"
radio input "true"
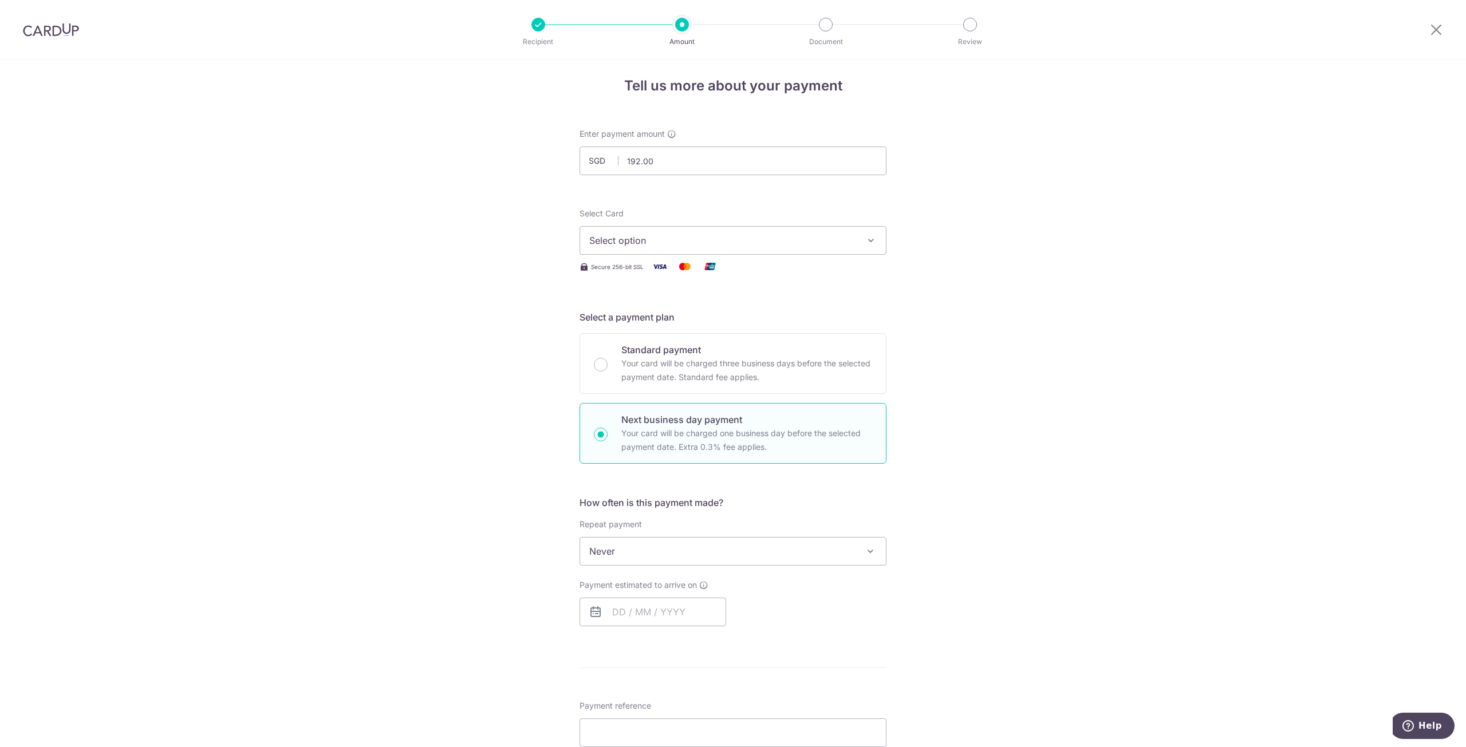
scroll to position [0, 0]
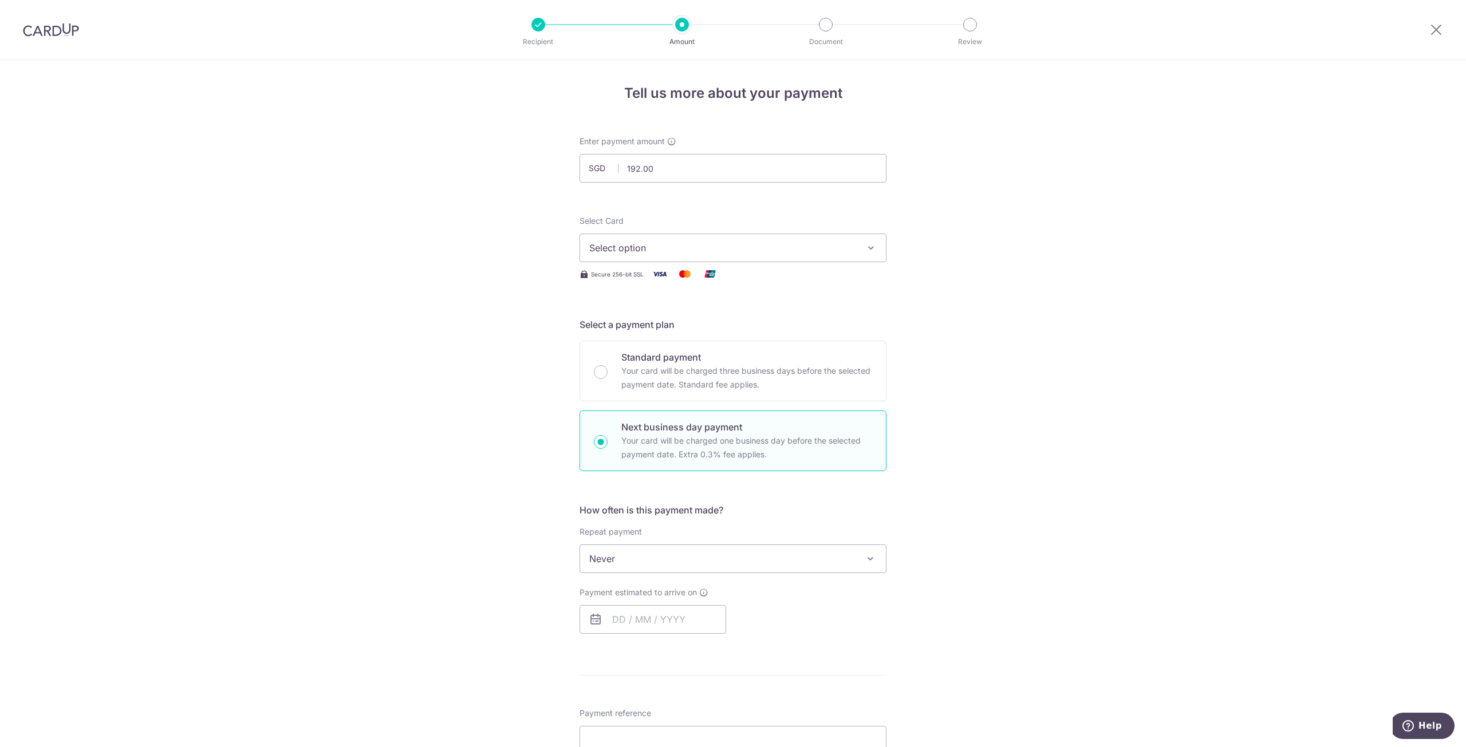
click at [834, 241] on span "Select option" at bounding box center [722, 248] width 267 height 14
click at [741, 279] on span "Add credit card" at bounding box center [743, 279] width 267 height 11
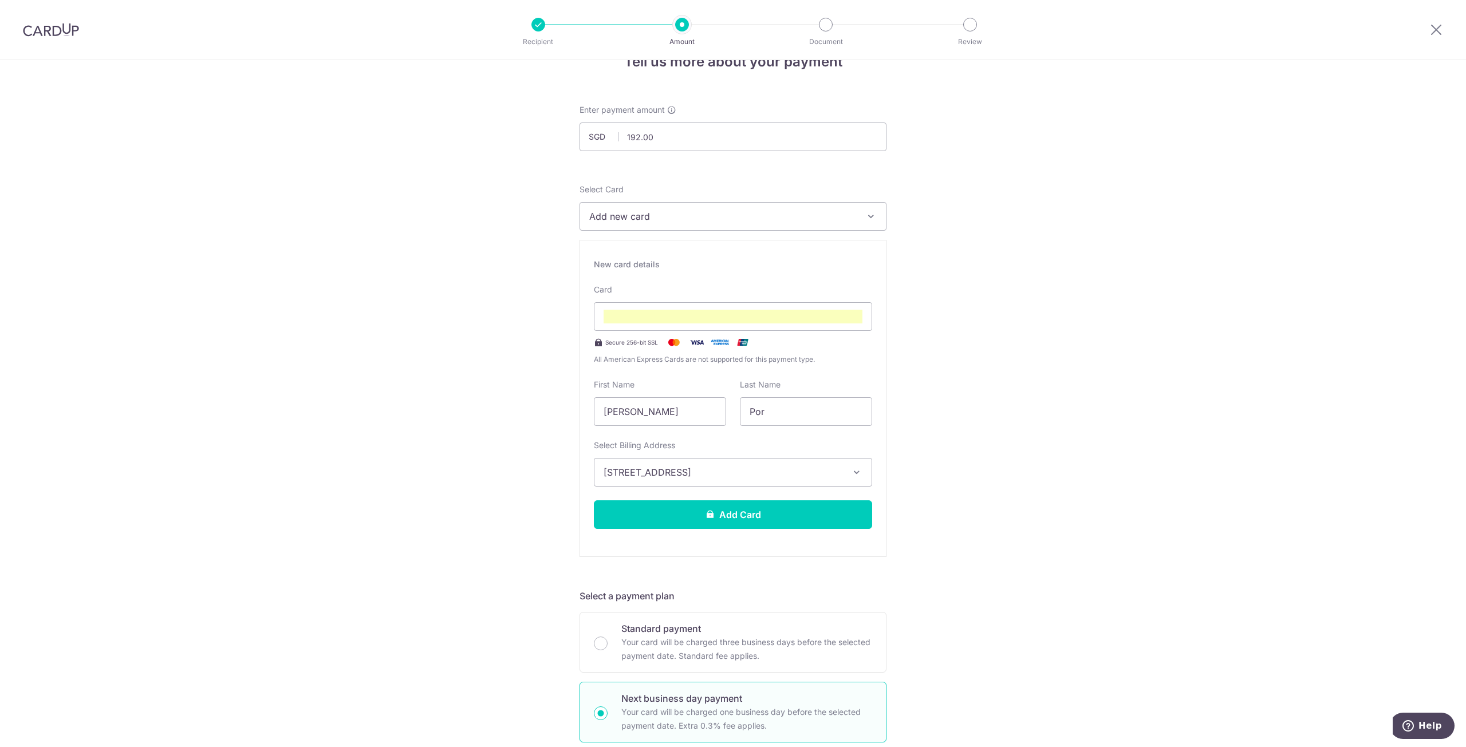
scroll to position [115, 0]
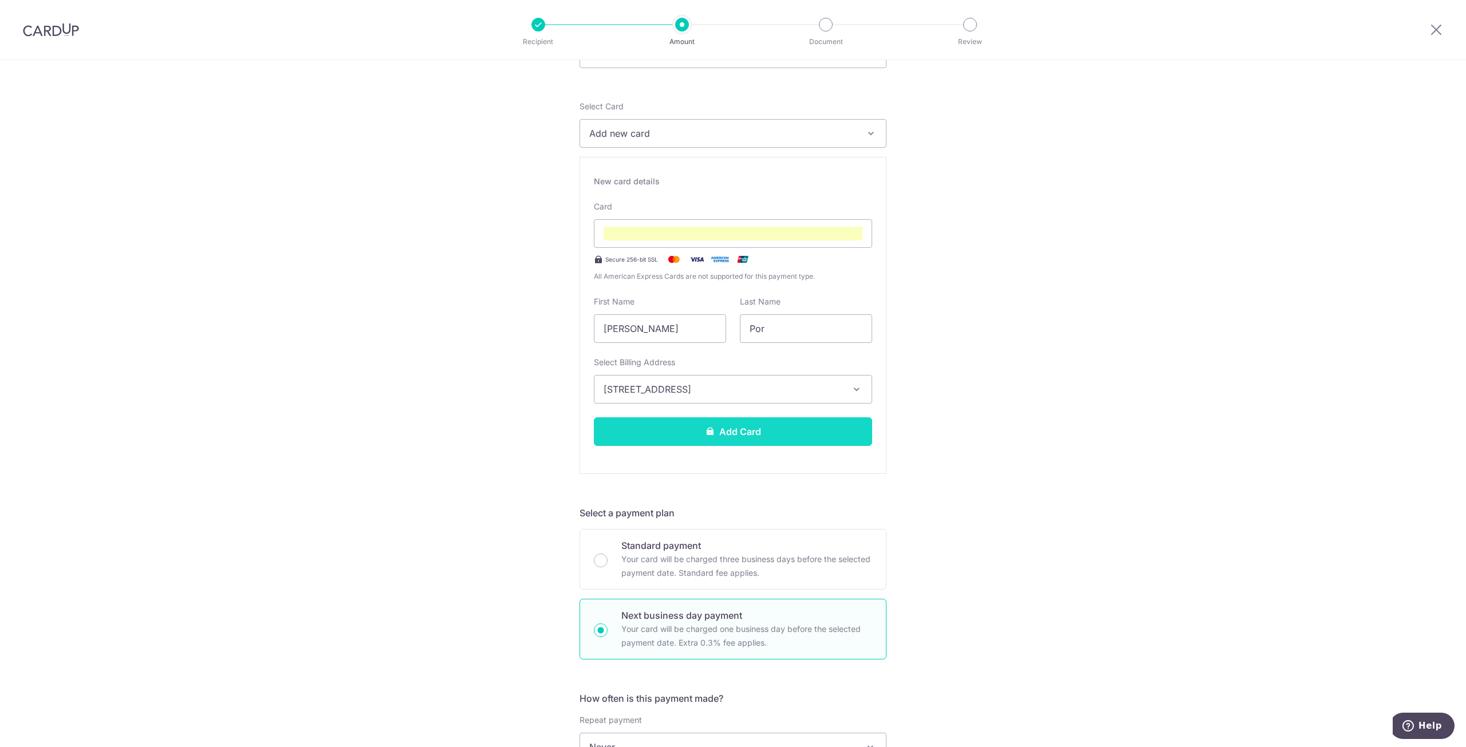
click at [767, 430] on button "Add Card" at bounding box center [733, 432] width 278 height 29
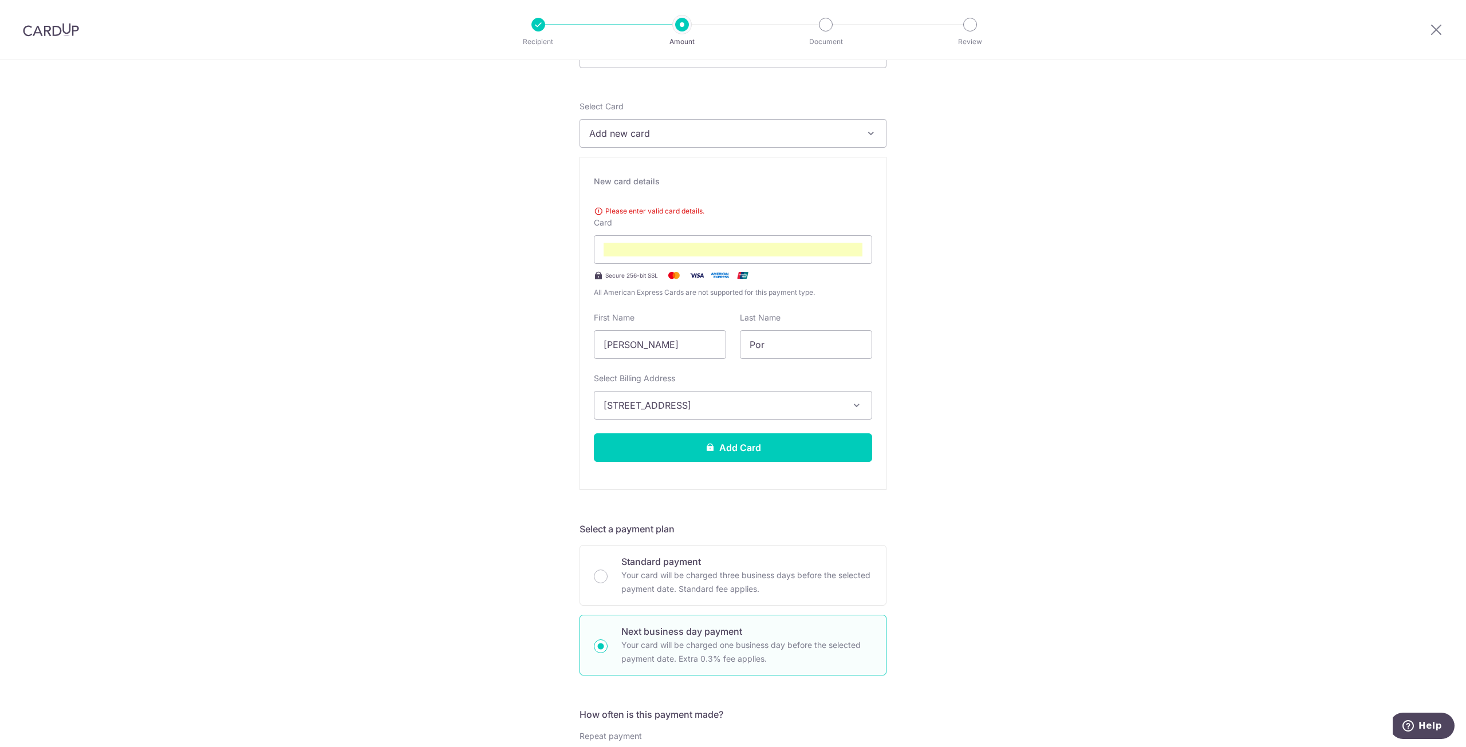
click at [678, 214] on span "Please enter valid card details." at bounding box center [733, 211] width 278 height 11
click at [675, 215] on span "Please enter valid card details." at bounding box center [733, 211] width 278 height 11
click at [624, 216] on span "Please enter valid card details." at bounding box center [733, 211] width 278 height 11
click at [604, 220] on label "Card" at bounding box center [603, 222] width 18 height 11
click at [774, 289] on span "All American Express Cards are not supported for this payment type." at bounding box center [733, 292] width 278 height 11
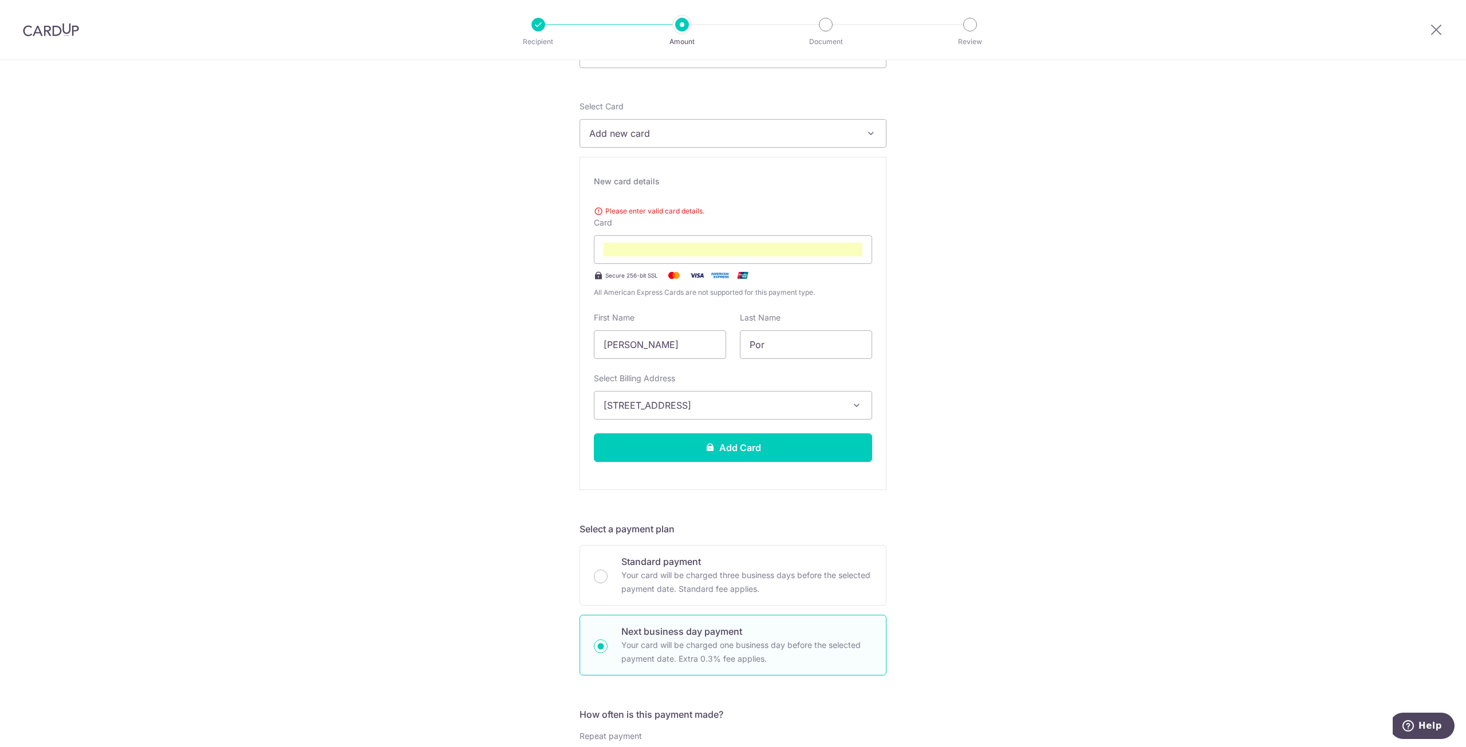
click at [826, 303] on div "New card details Please enter valid card details. Card Secure 256-bit SSL All A…" at bounding box center [733, 323] width 307 height 333
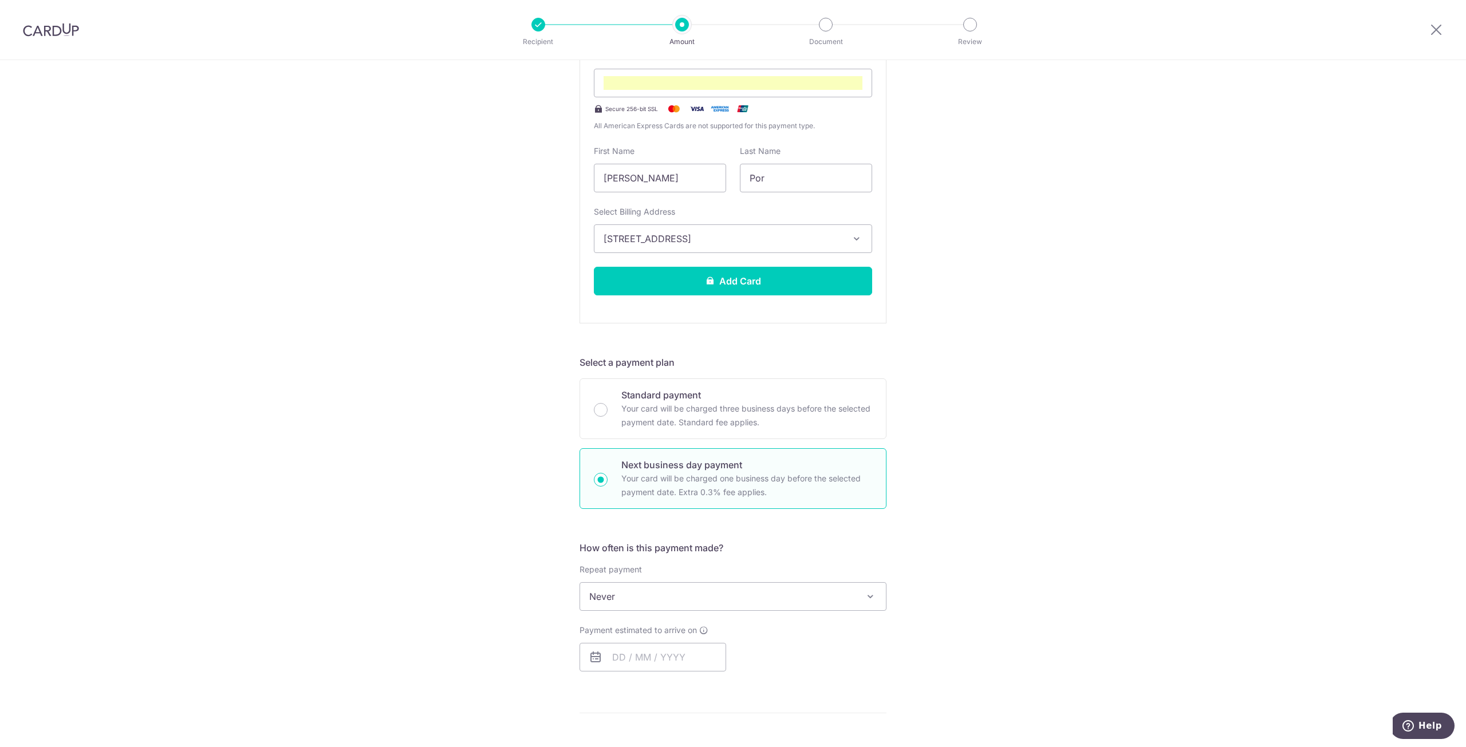
scroll to position [401, 0]
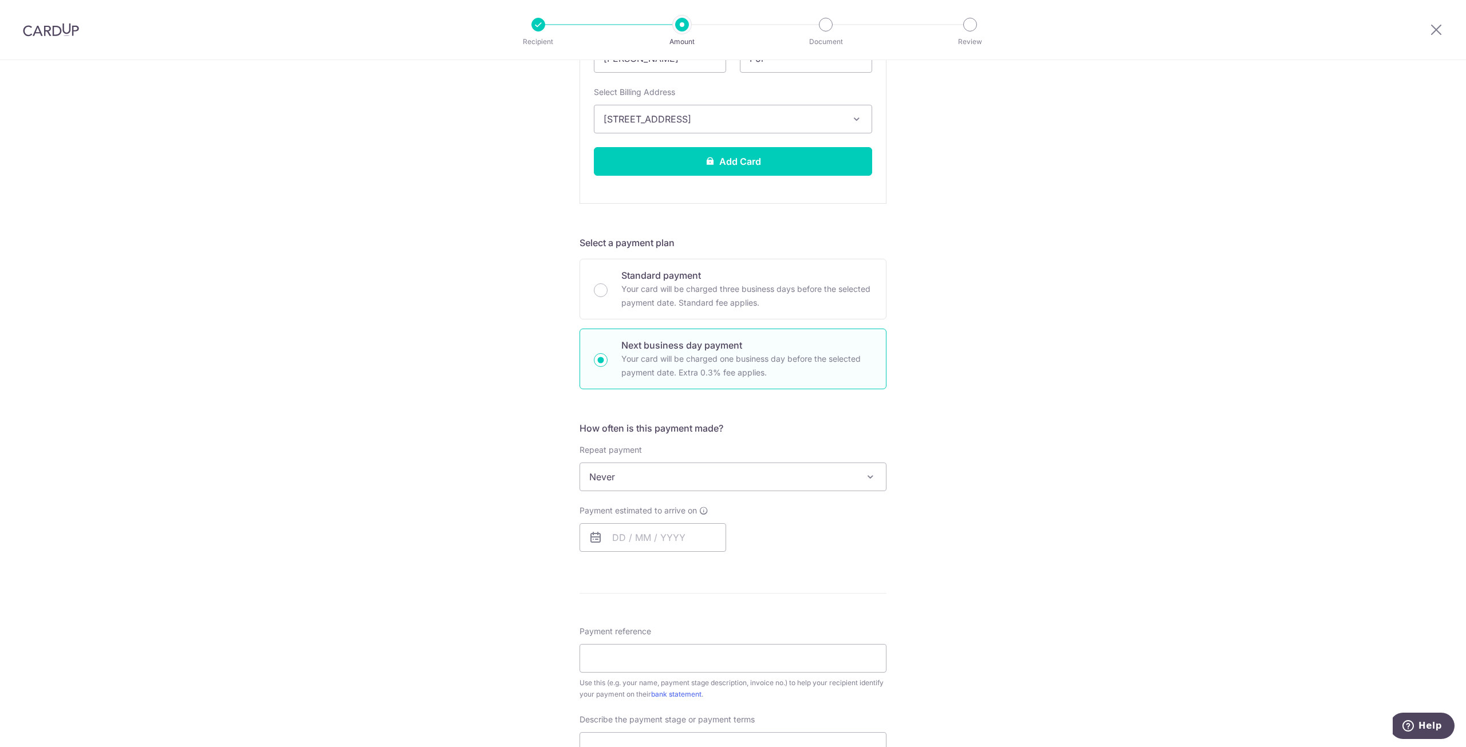
click at [700, 474] on span "Never" at bounding box center [733, 476] width 306 height 27
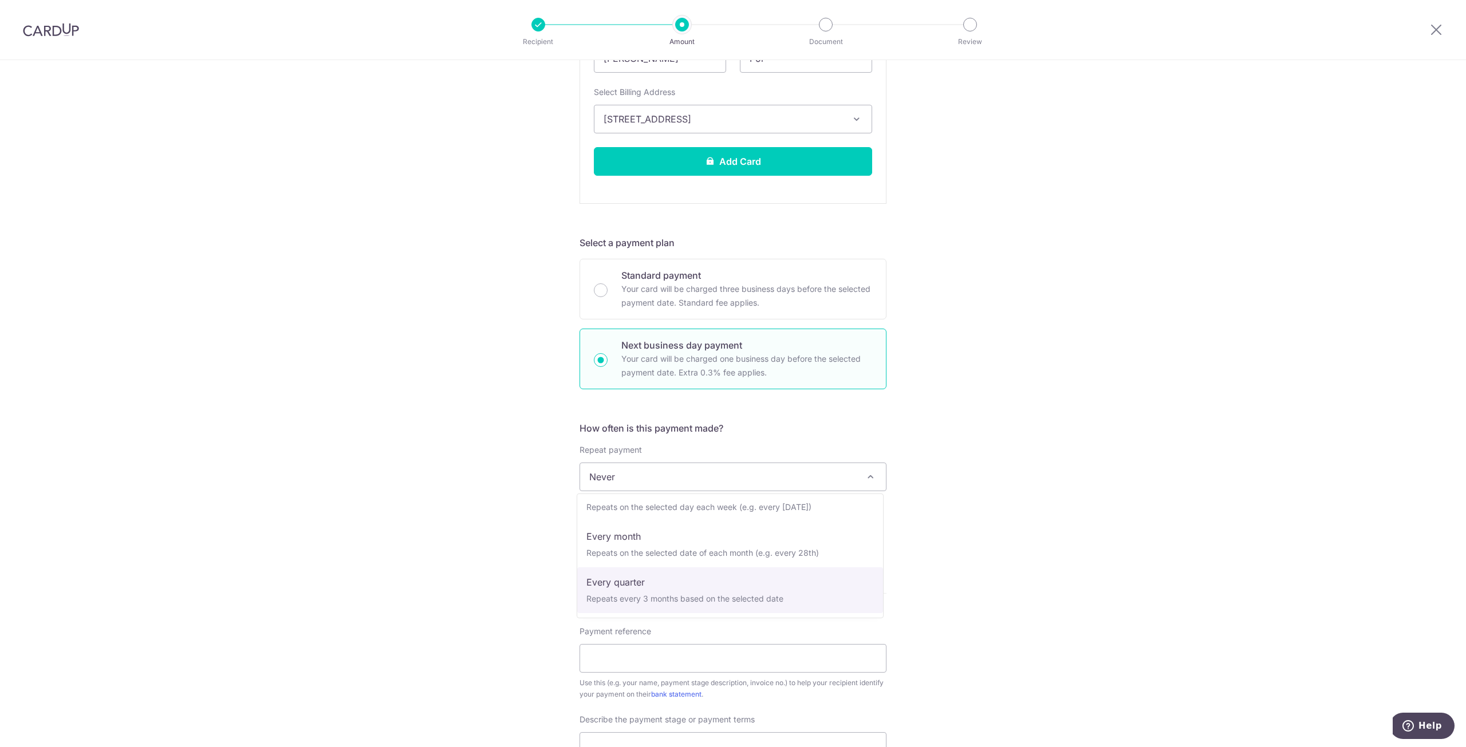
scroll to position [0, 0]
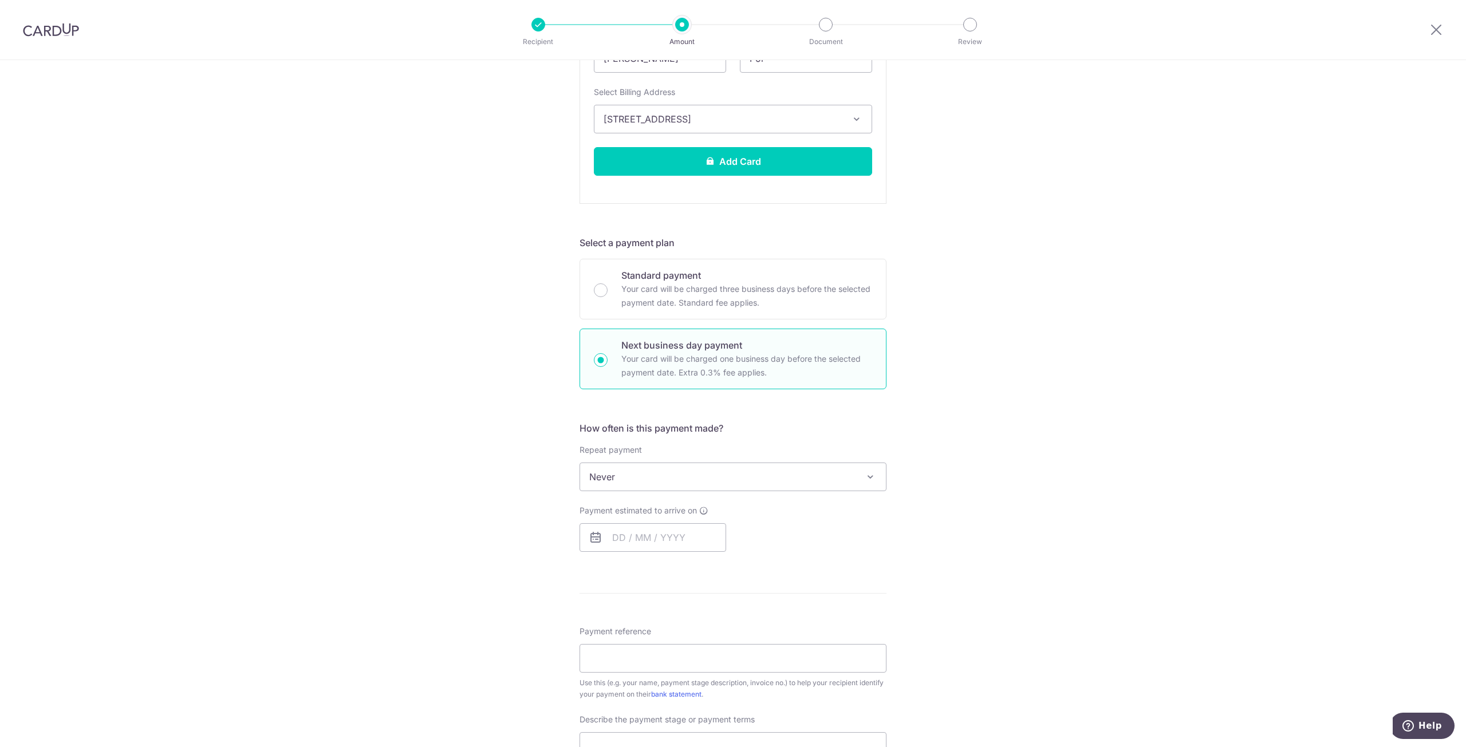
click at [956, 469] on div "Tell us more about your payment Enter payment amount SGD 192.00 192.00 Recipien…" at bounding box center [733, 365] width 1466 height 1413
click at [621, 537] on input "text" at bounding box center [653, 537] width 147 height 29
click at [669, 662] on link "17" at bounding box center [672, 665] width 18 height 18
type input "[DATE]"
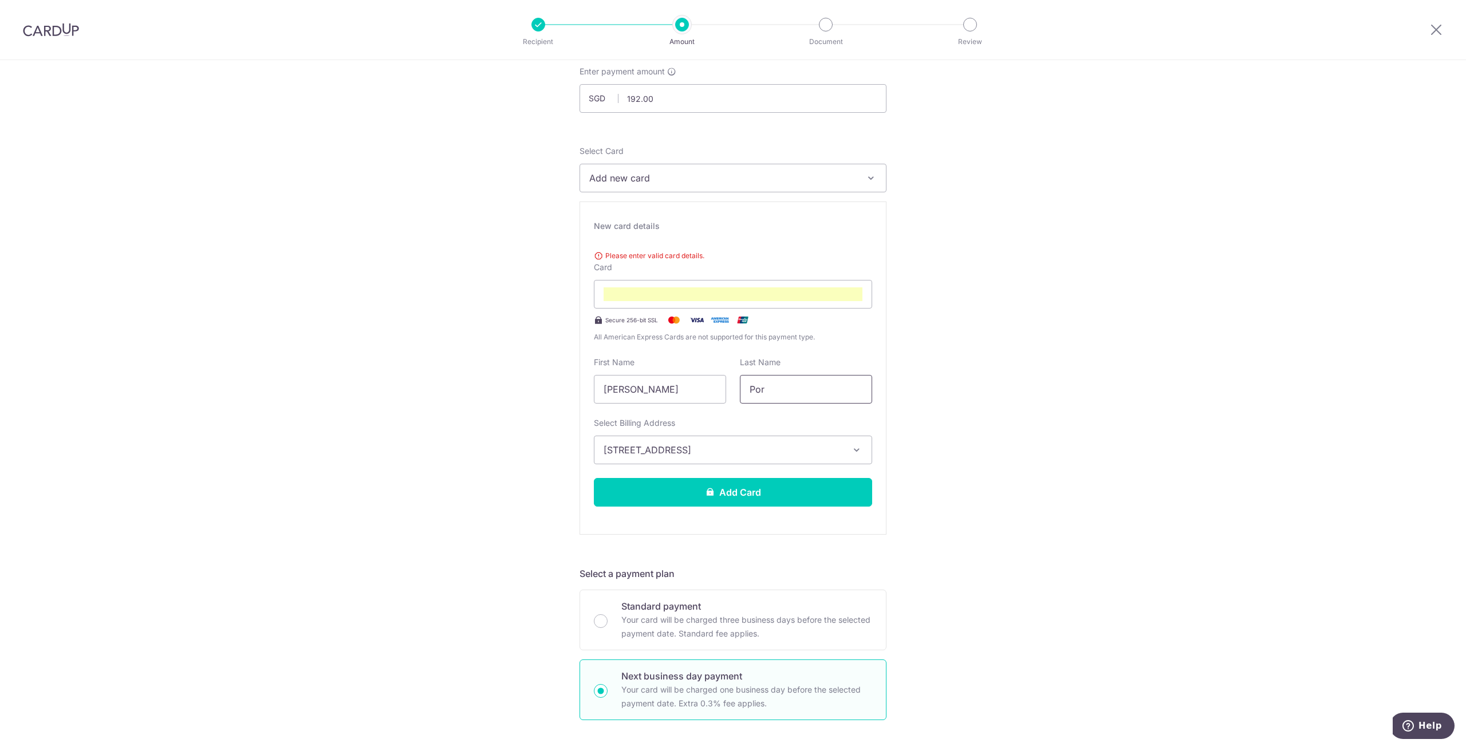
scroll to position [229, 0]
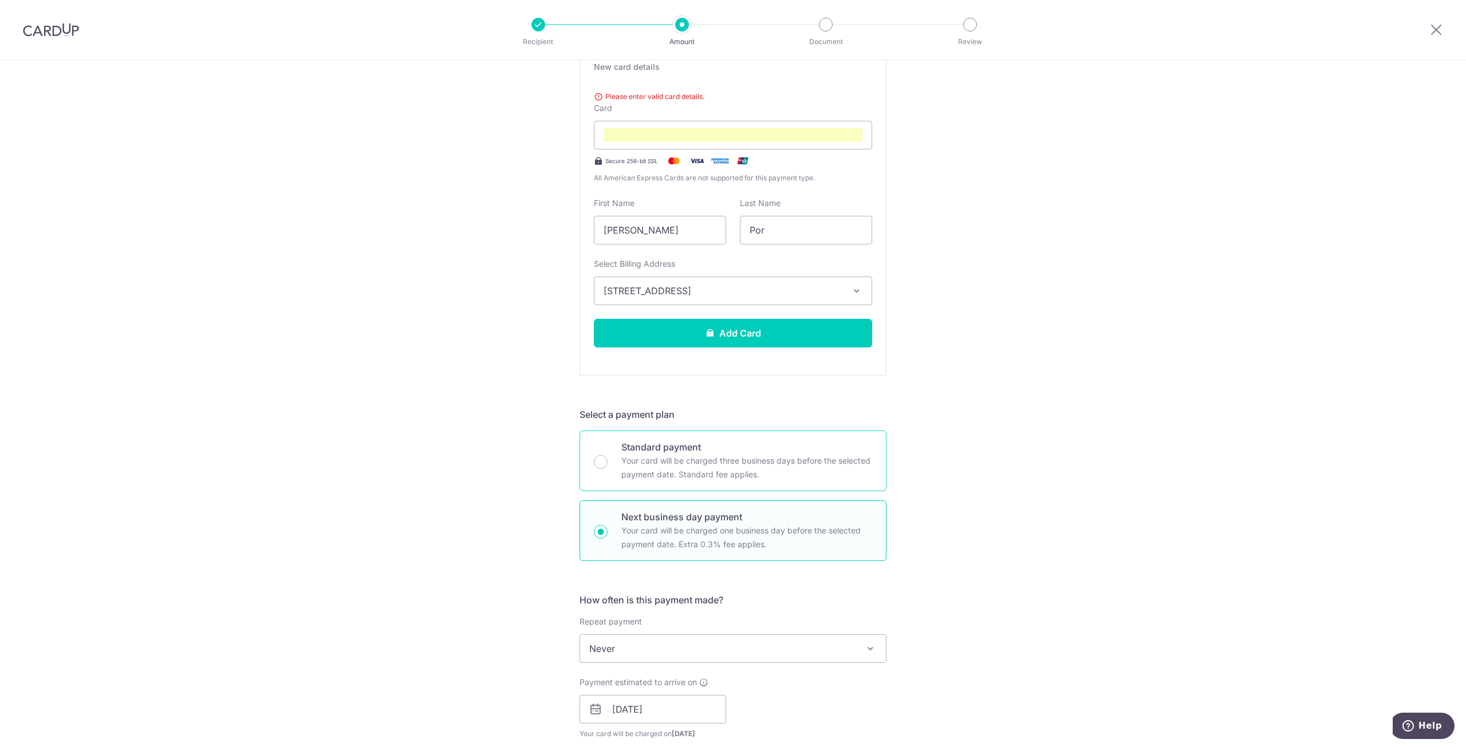
click at [605, 461] on div "Standard payment Your card will be charged three business days before the selec…" at bounding box center [733, 461] width 307 height 61
radio input "true"
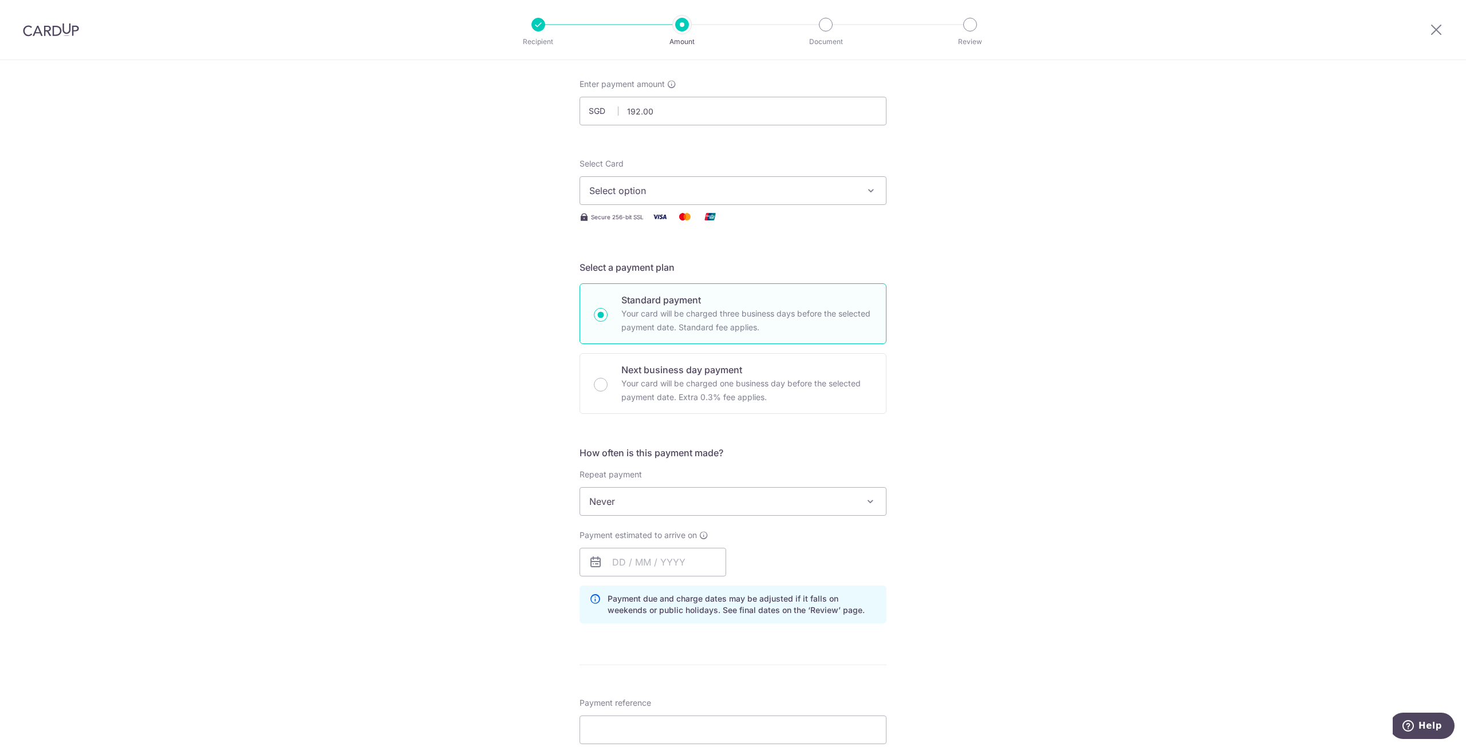
scroll to position [0, 0]
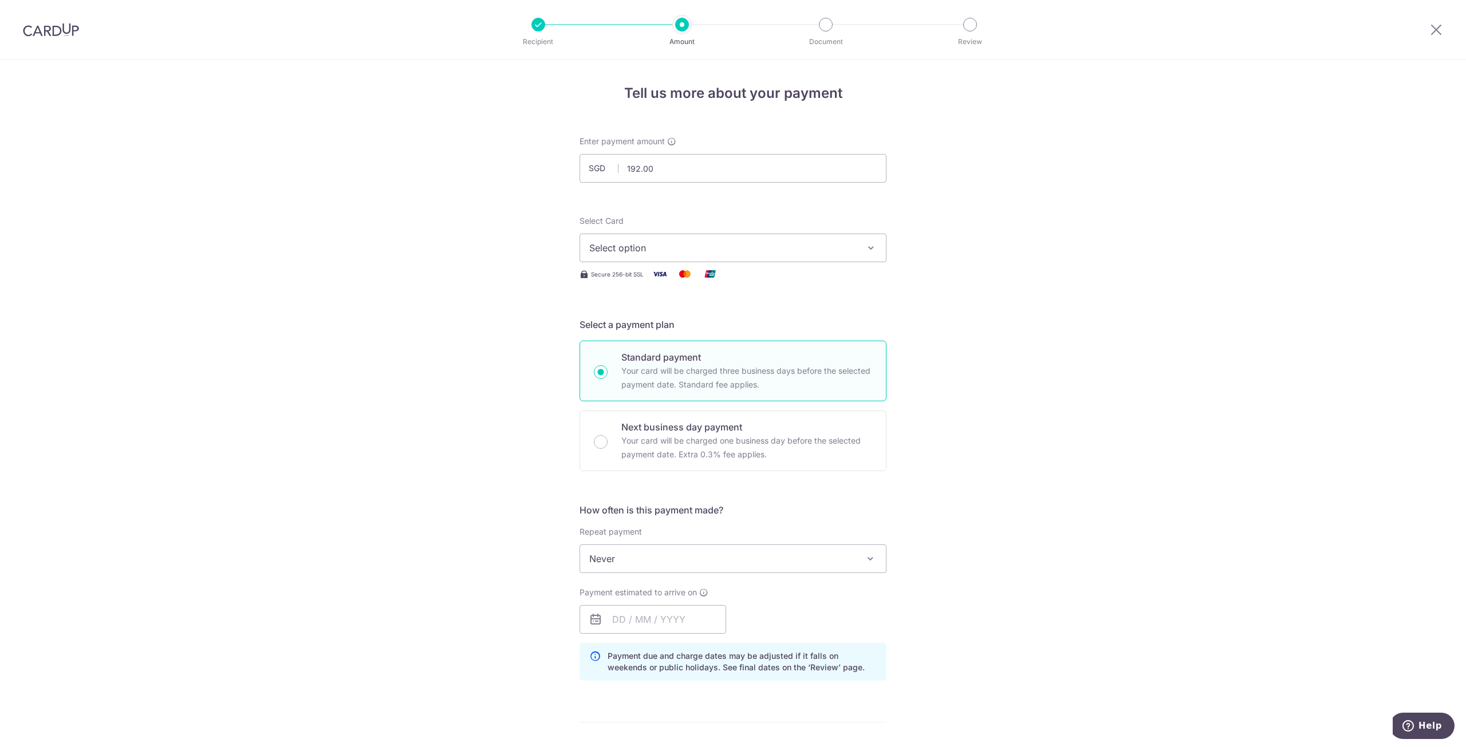
click at [846, 250] on span "Select option" at bounding box center [722, 248] width 267 height 14
click at [778, 276] on span "Add credit card" at bounding box center [743, 279] width 267 height 11
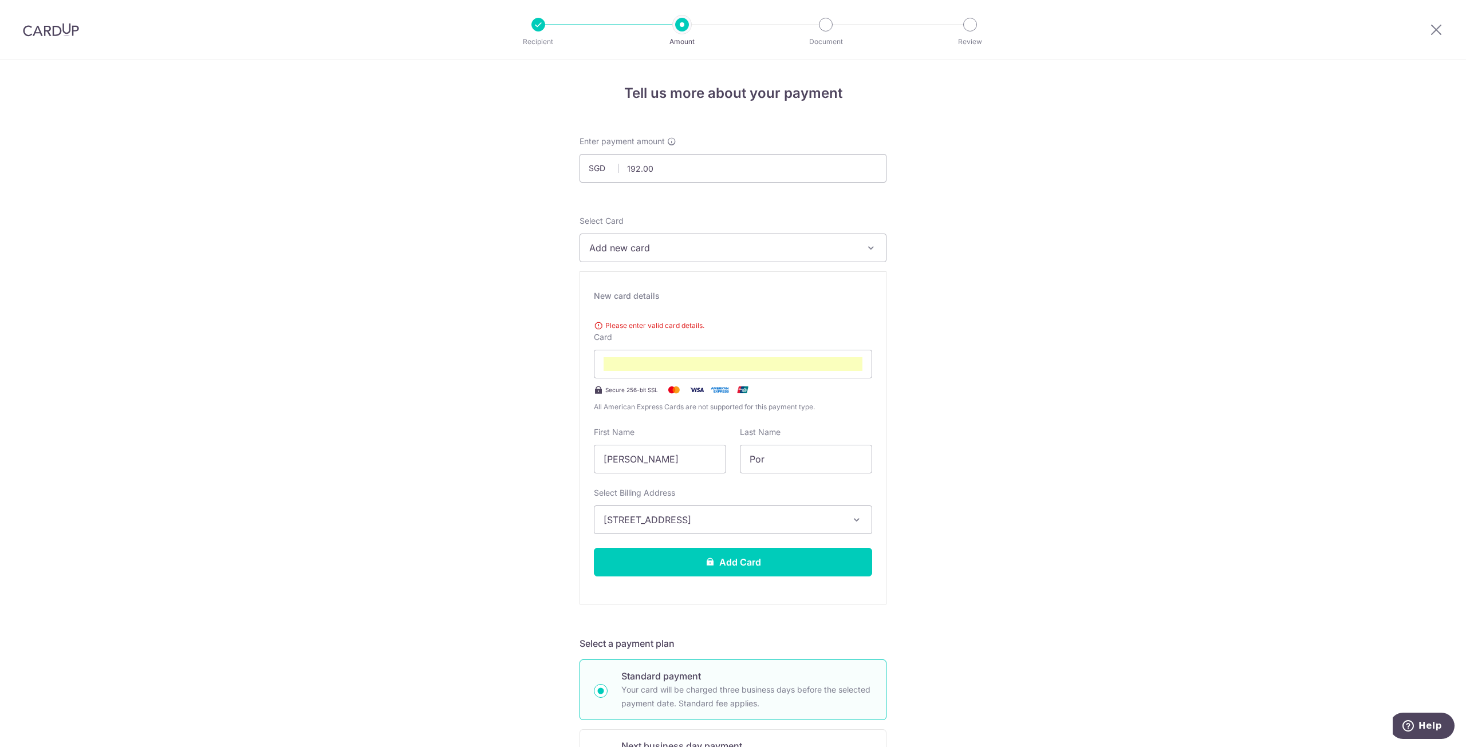
click at [802, 380] on div "Please enter valid card details. Card Secure 256-bit SSL All American Express C…" at bounding box center [733, 364] width 278 height 97
click at [759, 408] on span "All American Express Cards are not supported for this payment type." at bounding box center [733, 406] width 278 height 11
click at [781, 470] on input "Por" at bounding box center [806, 459] width 132 height 29
click at [684, 356] on div at bounding box center [733, 364] width 278 height 29
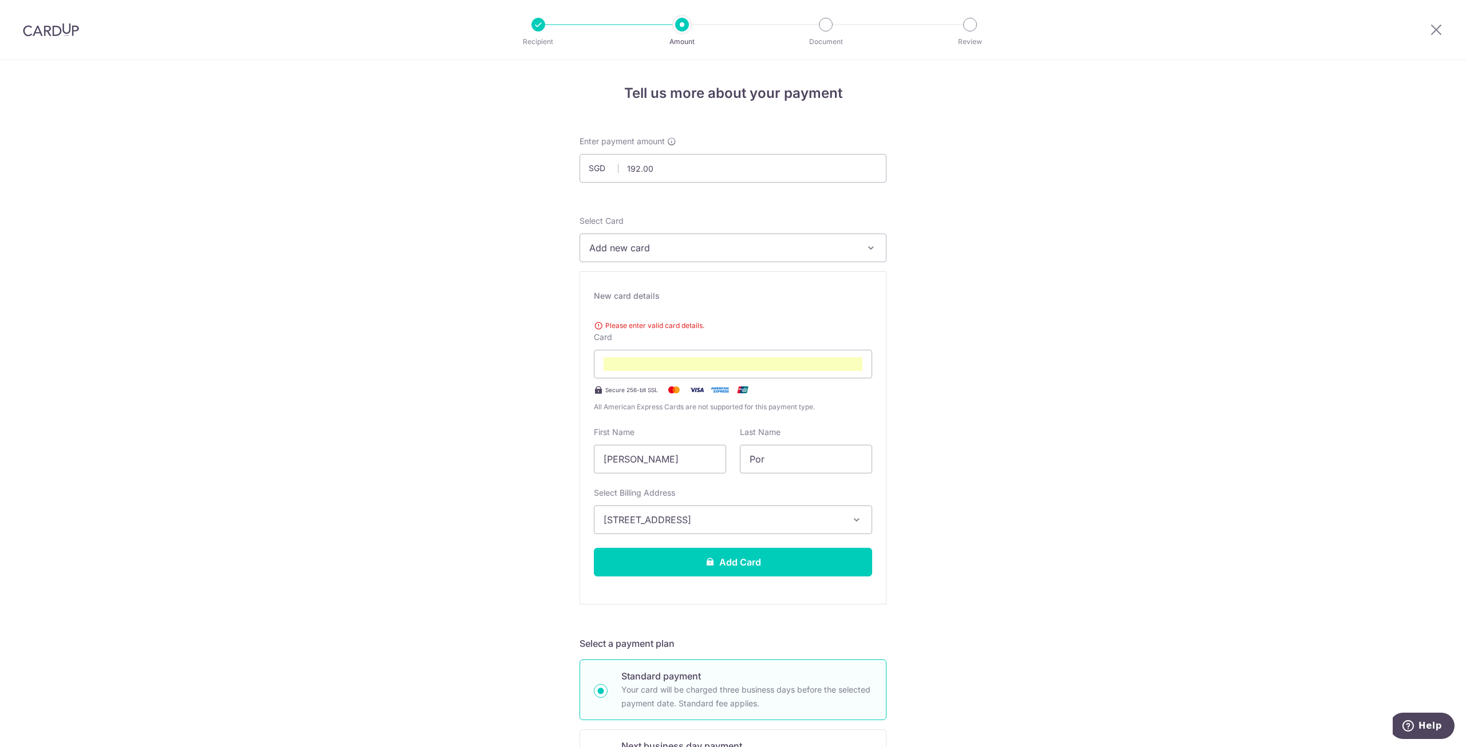
click at [594, 325] on span "Please enter valid card details." at bounding box center [733, 325] width 278 height 11
click at [595, 324] on span "Please enter valid card details." at bounding box center [733, 325] width 278 height 11
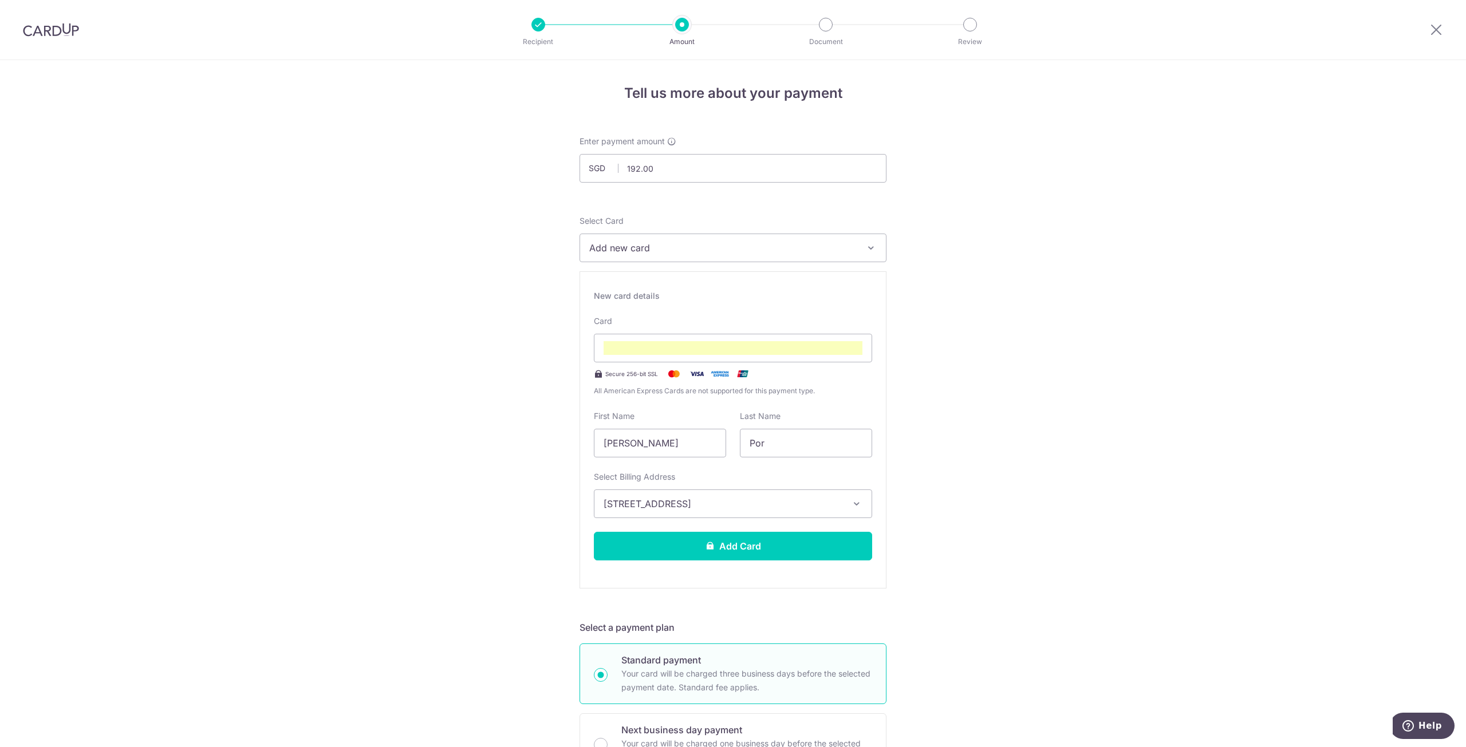
click at [783, 545] on button "Add Card" at bounding box center [733, 546] width 278 height 29
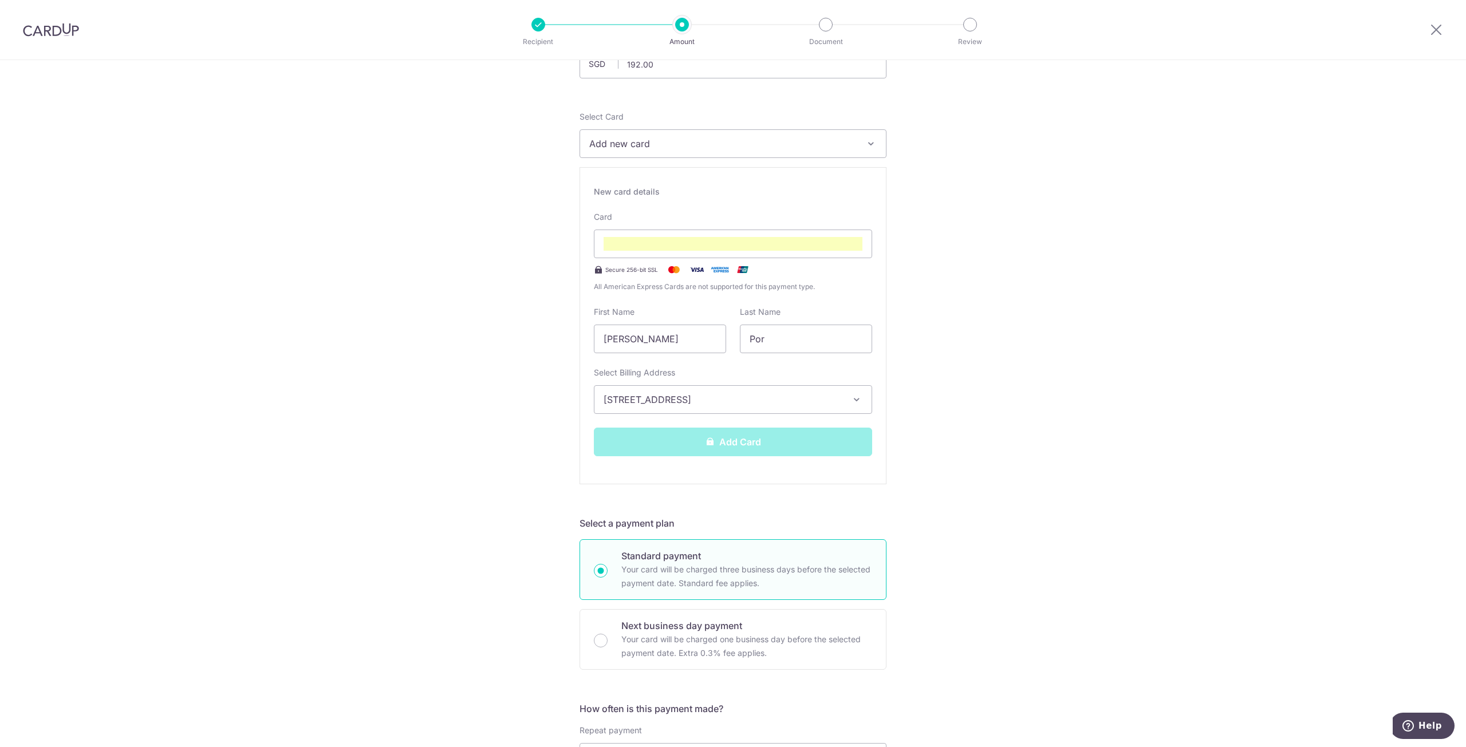
scroll to position [115, 0]
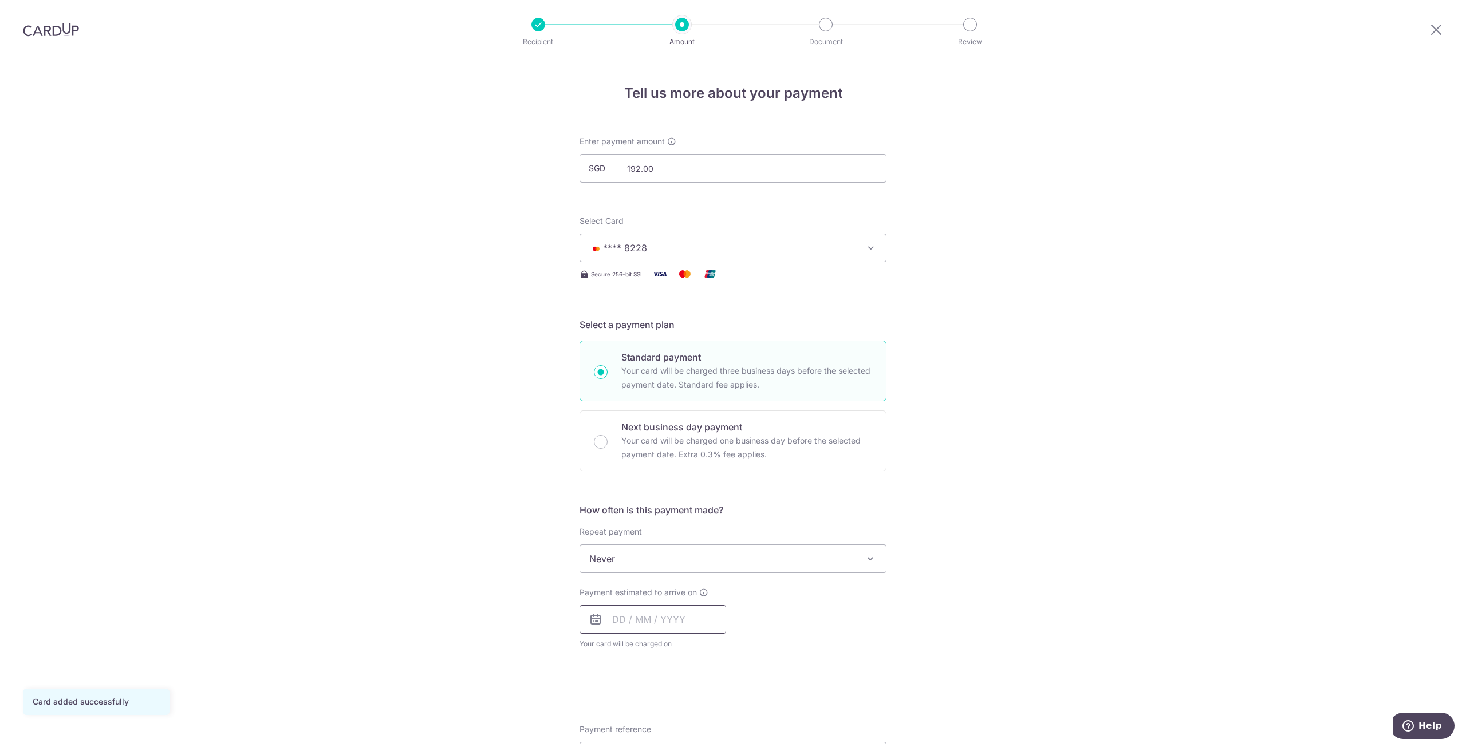
click at [638, 625] on input "text" at bounding box center [653, 619] width 147 height 29
click at [718, 742] on link "19" at bounding box center [717, 747] width 18 height 18
type input "19/09/2025"
